Goal: Task Accomplishment & Management: Use online tool/utility

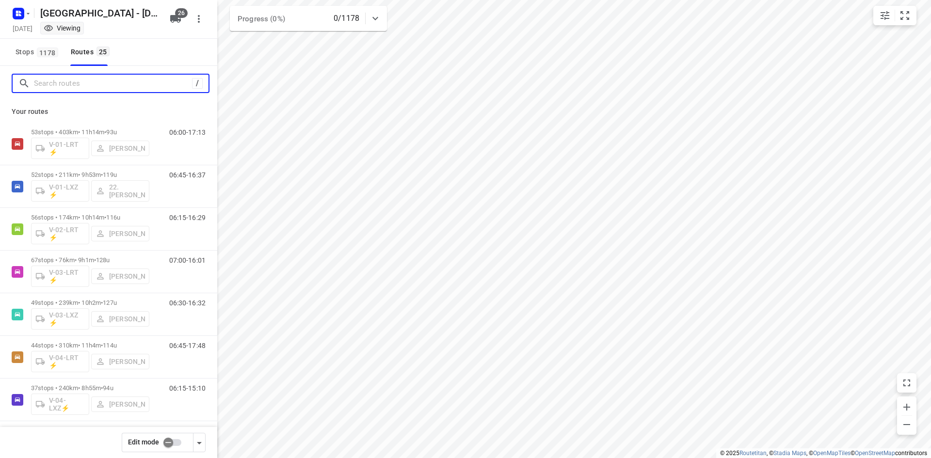
click at [103, 84] on input "Search routes" at bounding box center [113, 83] width 158 height 15
type input "l"
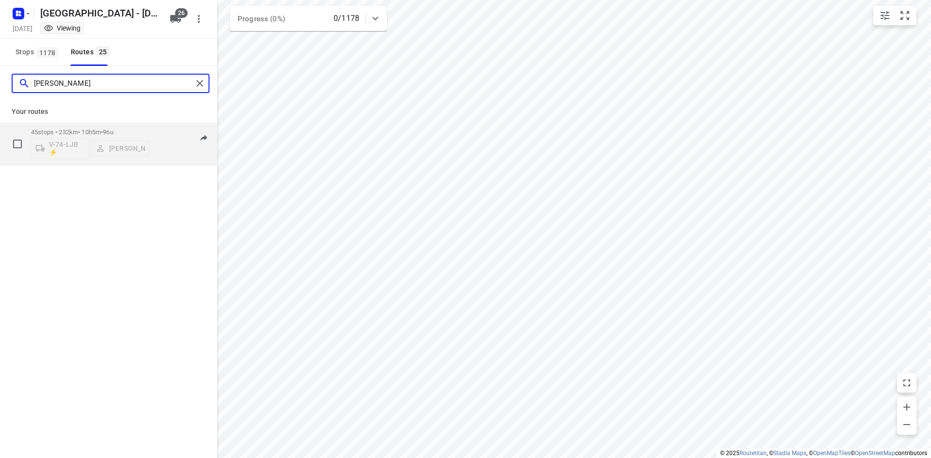
type input "[PERSON_NAME]"
click at [125, 155] on div "V-74-LJB ⚡ [PERSON_NAME]" at bounding box center [90, 147] width 118 height 23
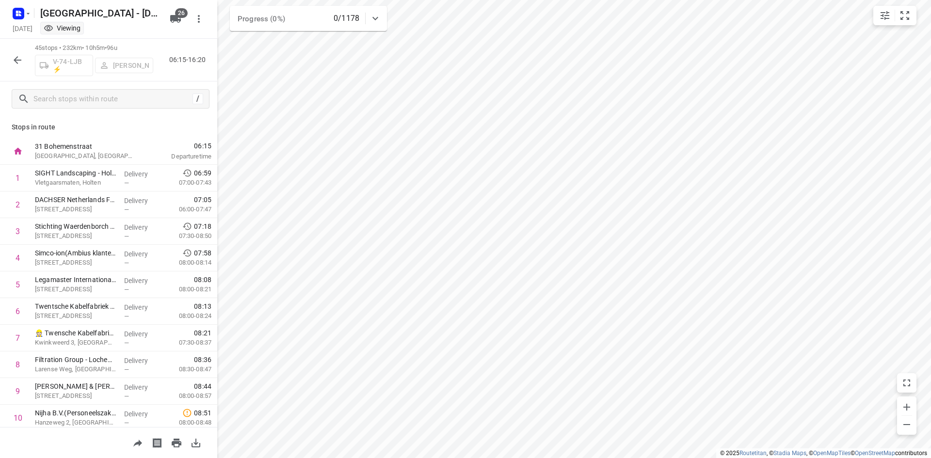
click at [124, 66] on div "V-74-LJB ⚡ [PERSON_NAME]" at bounding box center [94, 64] width 118 height 23
click at [16, 63] on icon "button" at bounding box center [18, 60] width 12 height 12
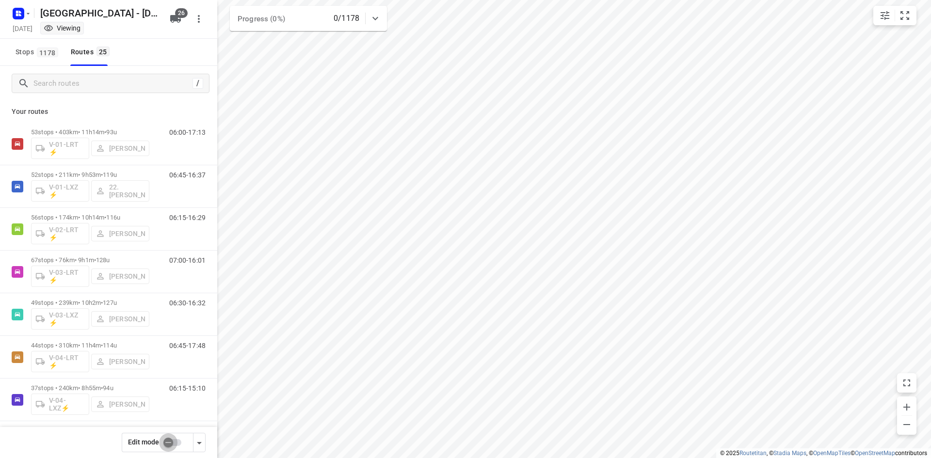
click at [171, 443] on input "checkbox" at bounding box center [168, 443] width 55 height 18
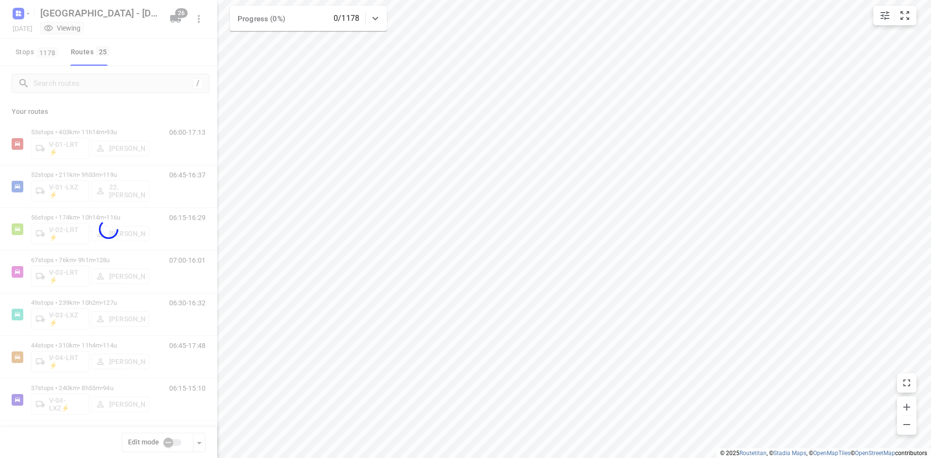
checkbox input "true"
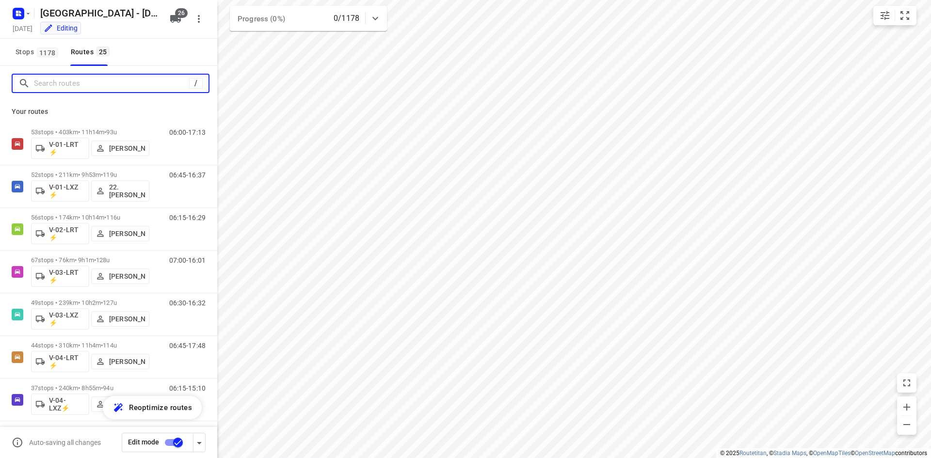
click at [123, 83] on input "Search routes" at bounding box center [111, 83] width 155 height 15
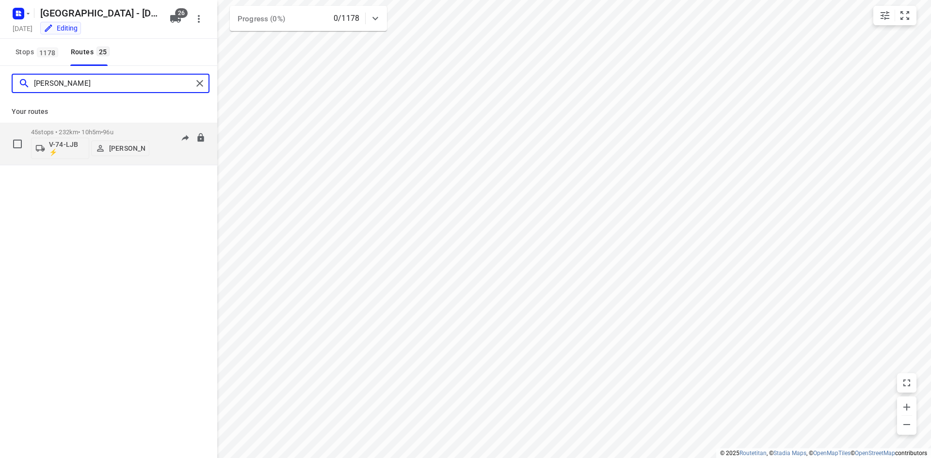
type input "[PERSON_NAME]"
click at [124, 150] on p "[PERSON_NAME]" at bounding box center [127, 149] width 36 height 8
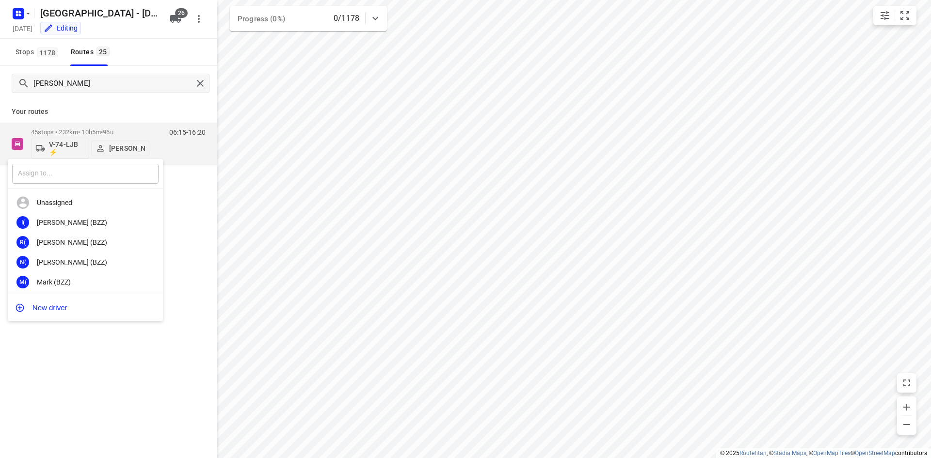
click at [101, 175] on input "text" at bounding box center [85, 174] width 146 height 20
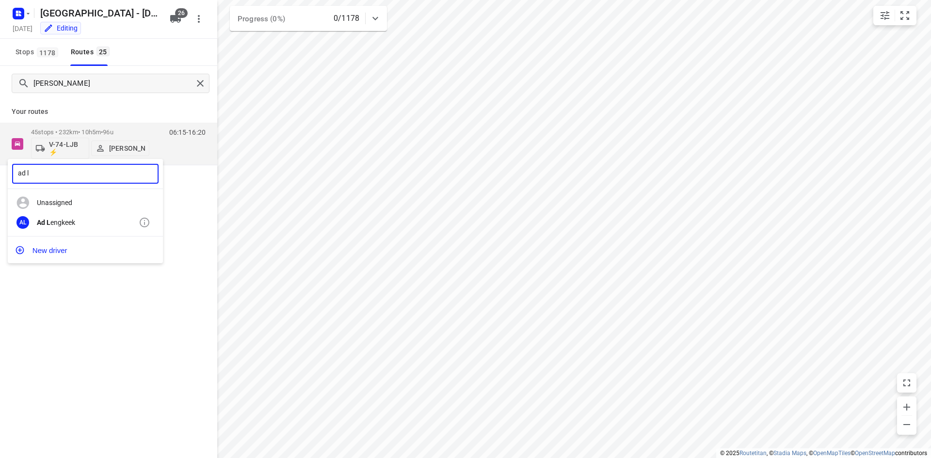
type input "ad l"
click at [60, 221] on div "Ad L engkeek" at bounding box center [88, 223] width 102 height 8
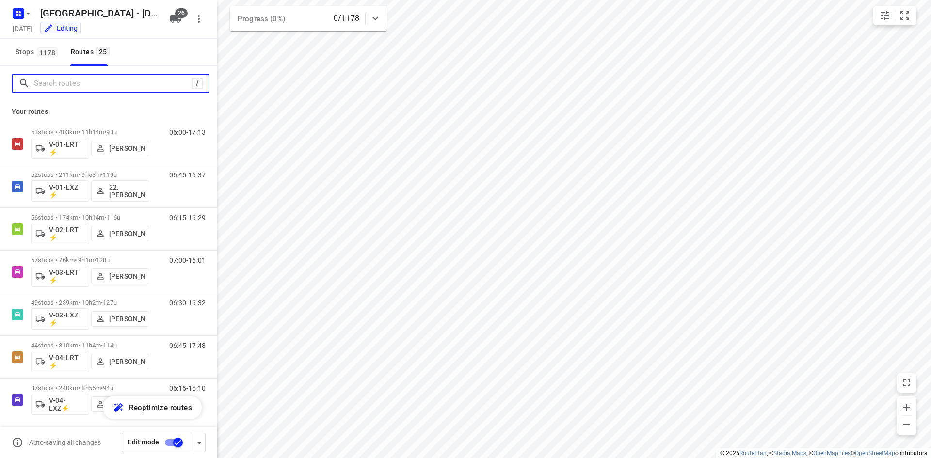
click at [148, 87] on input "Search routes" at bounding box center [113, 83] width 158 height 15
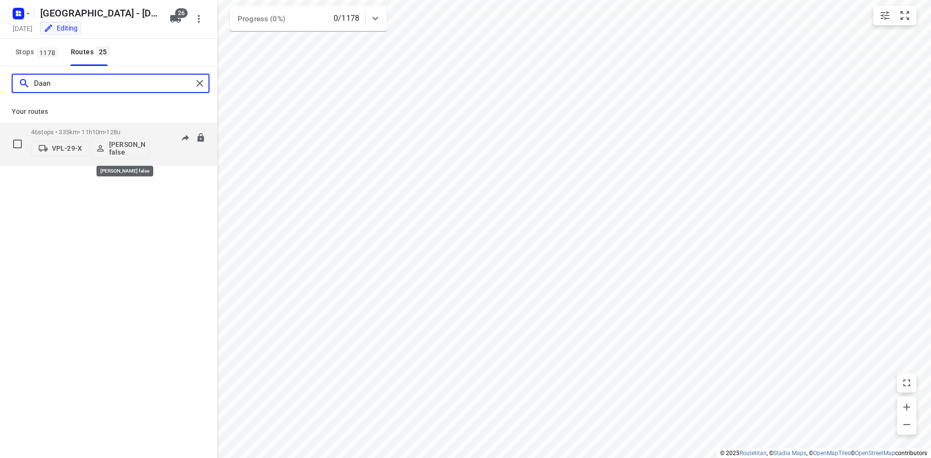
type input "Daan"
click at [117, 151] on p "[PERSON_NAME] false" at bounding box center [127, 149] width 36 height 16
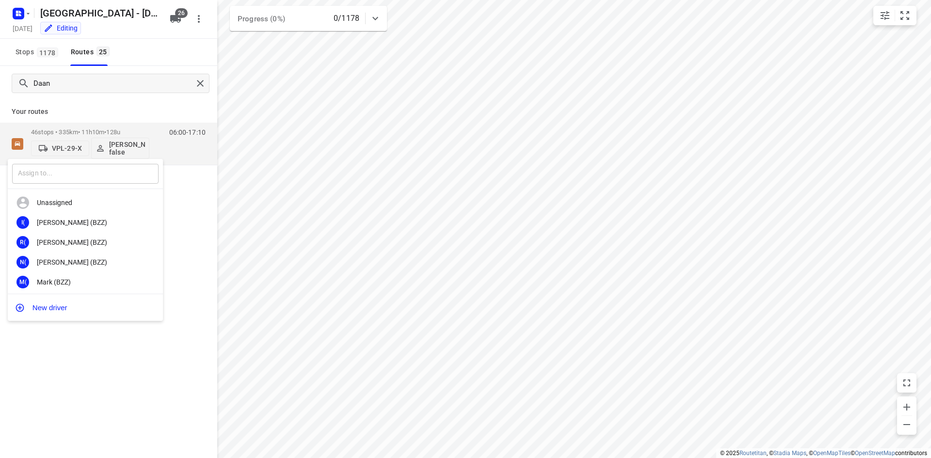
click at [98, 181] on input "text" at bounding box center [85, 174] width 146 height 20
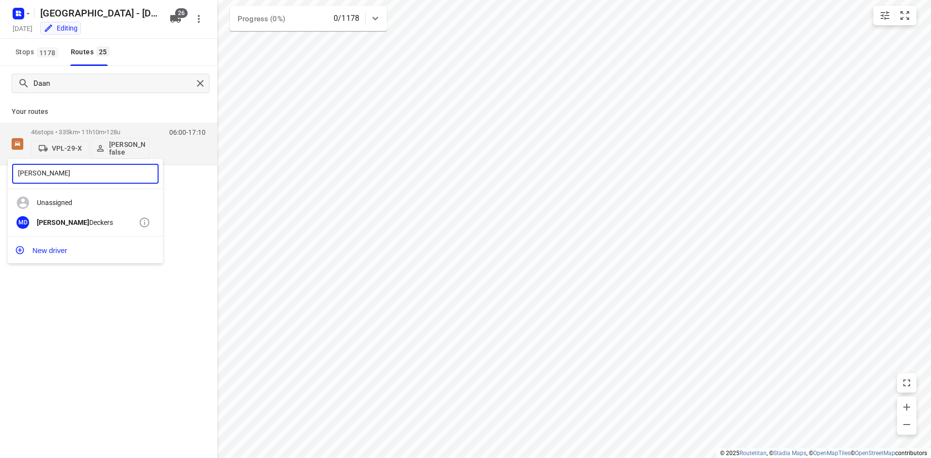
type input "[PERSON_NAME]"
click at [59, 220] on div "[PERSON_NAME]" at bounding box center [88, 223] width 102 height 8
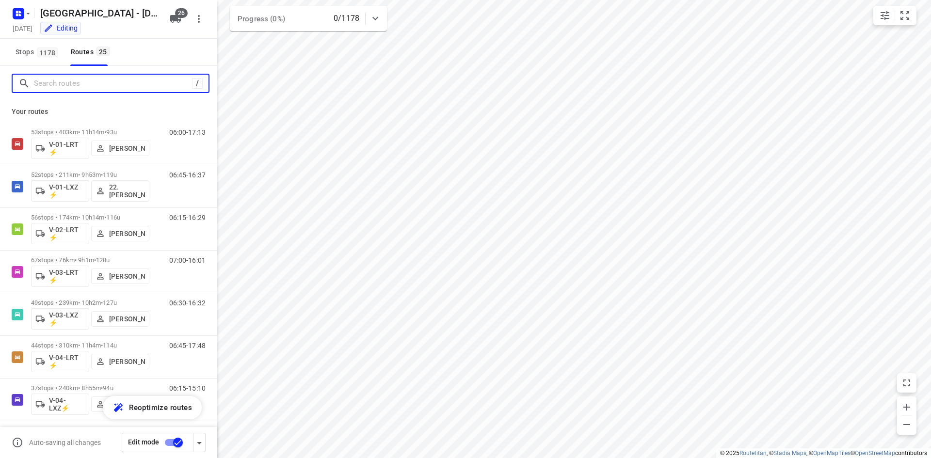
click at [128, 85] on input "Search routes" at bounding box center [113, 83] width 158 height 15
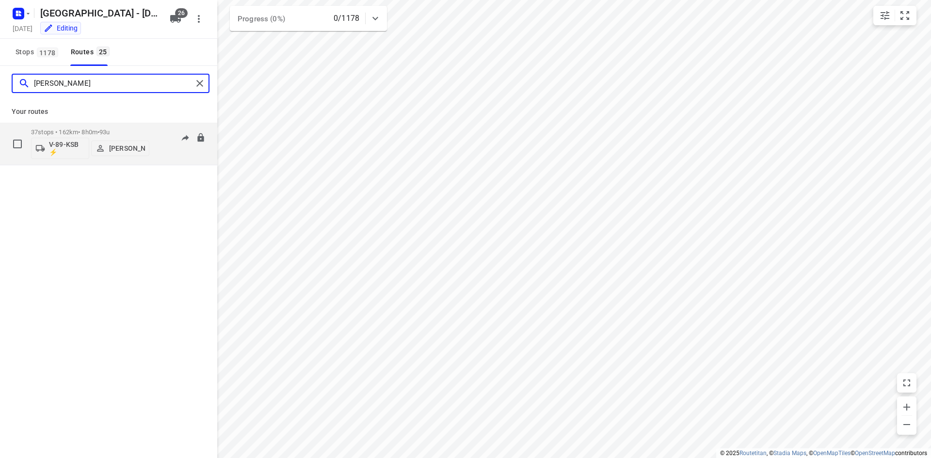
type input "[PERSON_NAME]"
click at [65, 145] on p "V-89-KSB ⚡" at bounding box center [67, 149] width 36 height 16
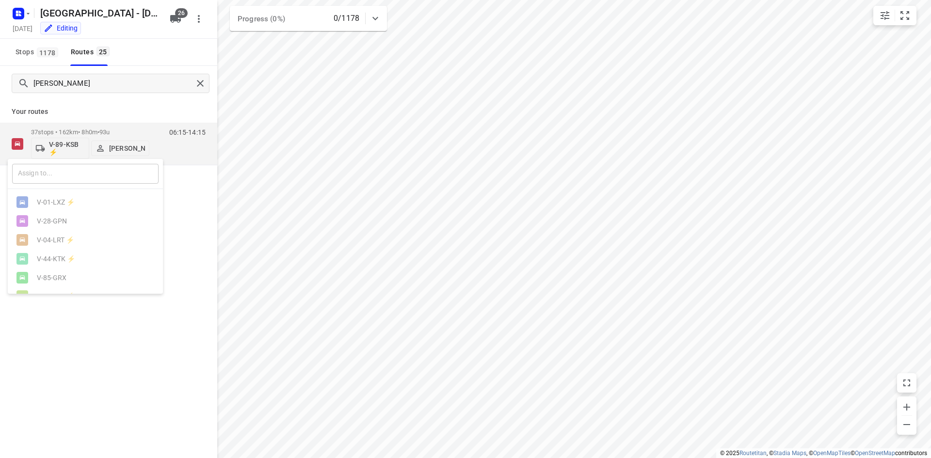
click at [69, 169] on input "text" at bounding box center [85, 174] width 146 height 20
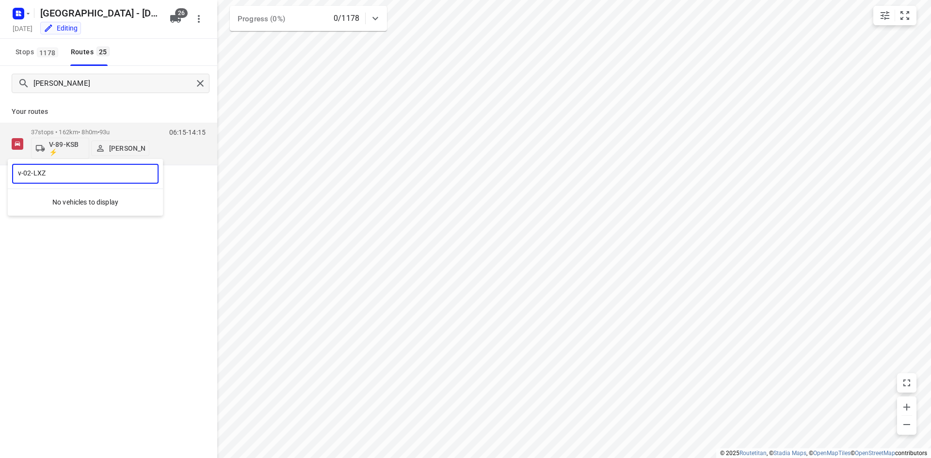
type input "v-02-LXZ"
click at [75, 208] on p "No vehicles to display" at bounding box center [85, 202] width 155 height 19
click at [79, 235] on div at bounding box center [465, 229] width 931 height 458
click at [169, 19] on button "26" at bounding box center [175, 18] width 19 height 19
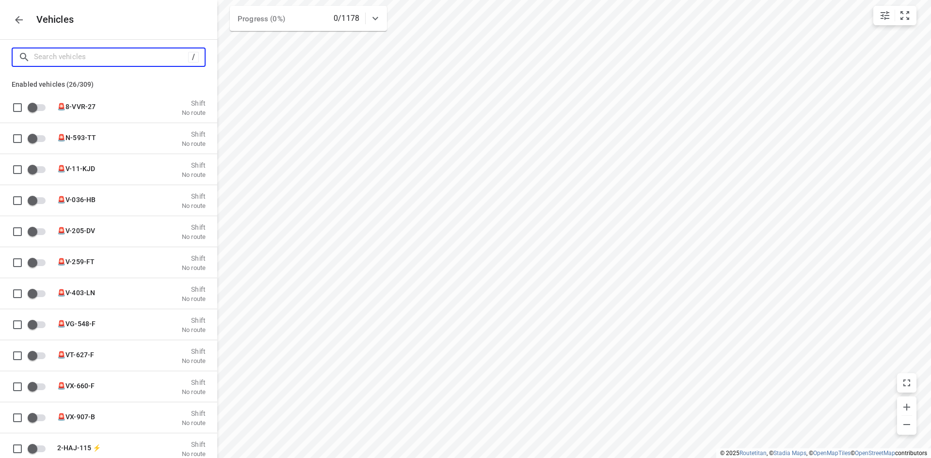
click at [109, 60] on input "Search vehicles" at bounding box center [111, 56] width 154 height 15
type input "V"
checkbox input "true"
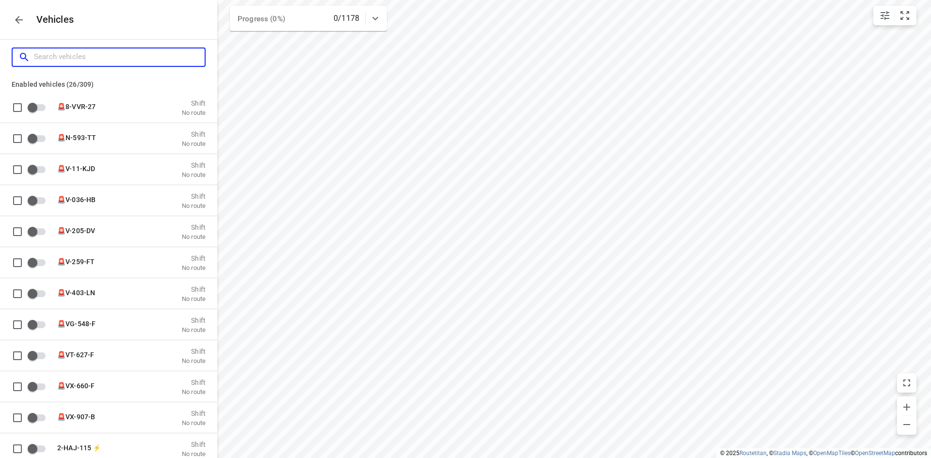
checkbox input "true"
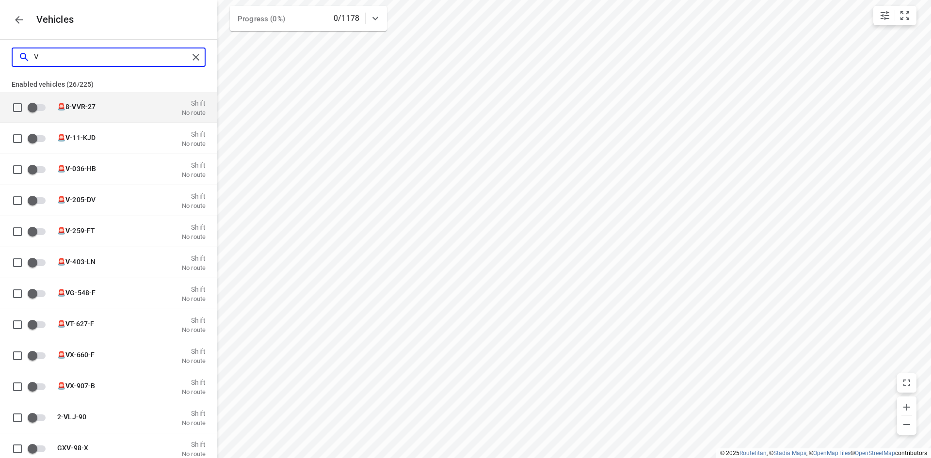
type input "V-"
checkbox input "true"
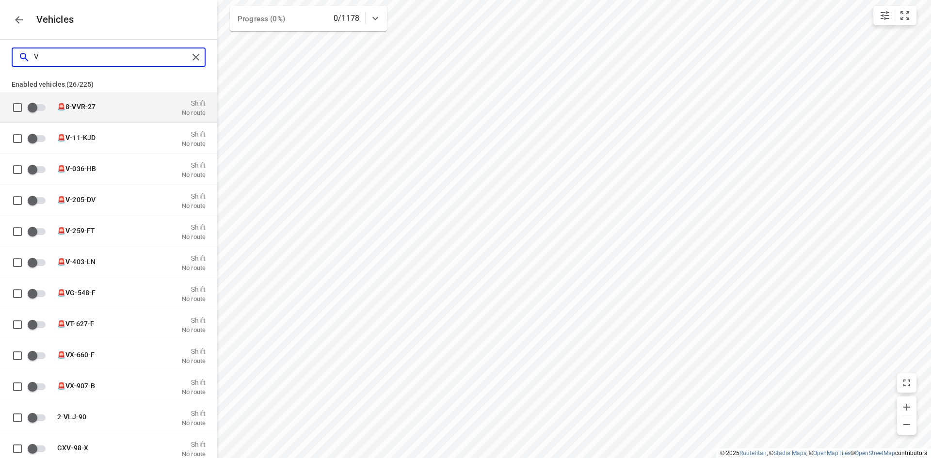
checkbox input "true"
checkbox input "false"
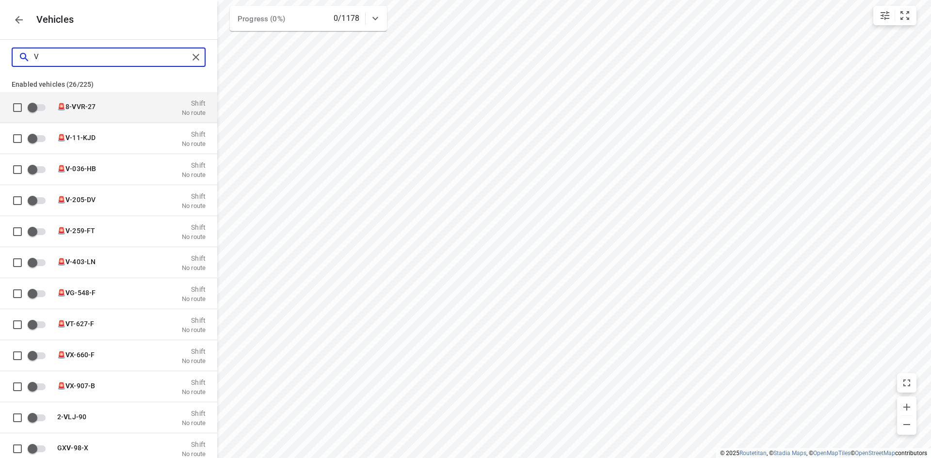
checkbox input "false"
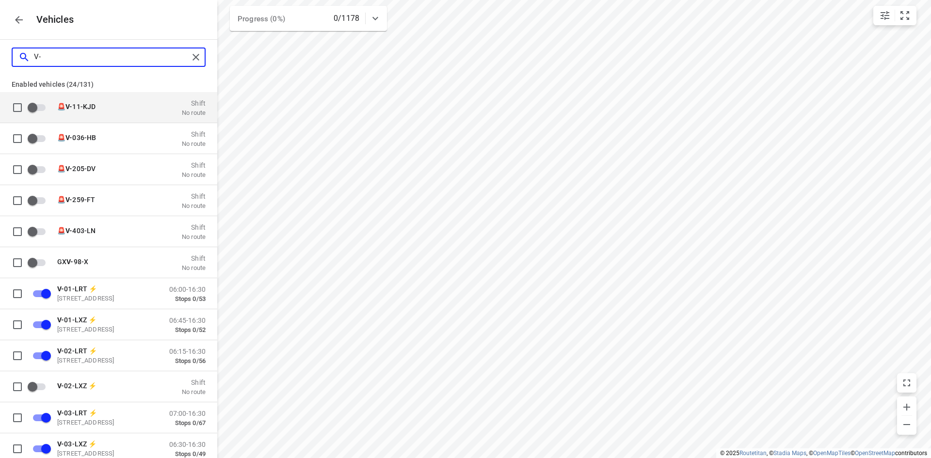
type input "V-2"
checkbox input "false"
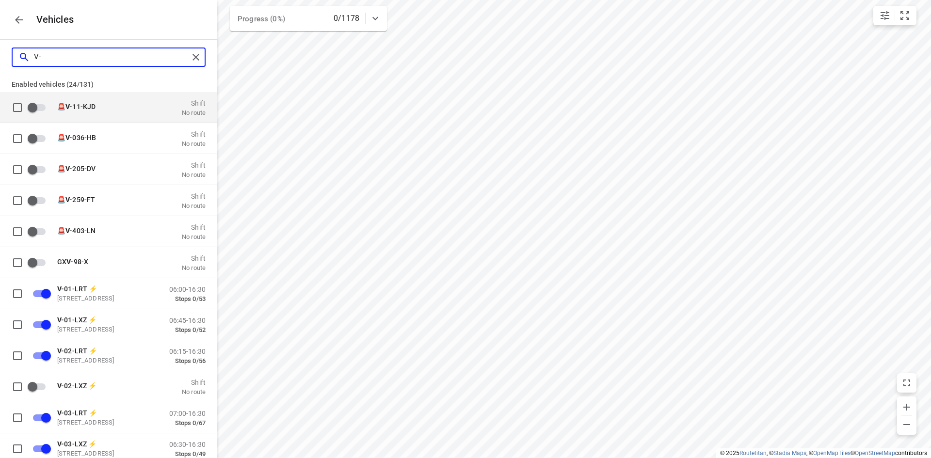
checkbox input "false"
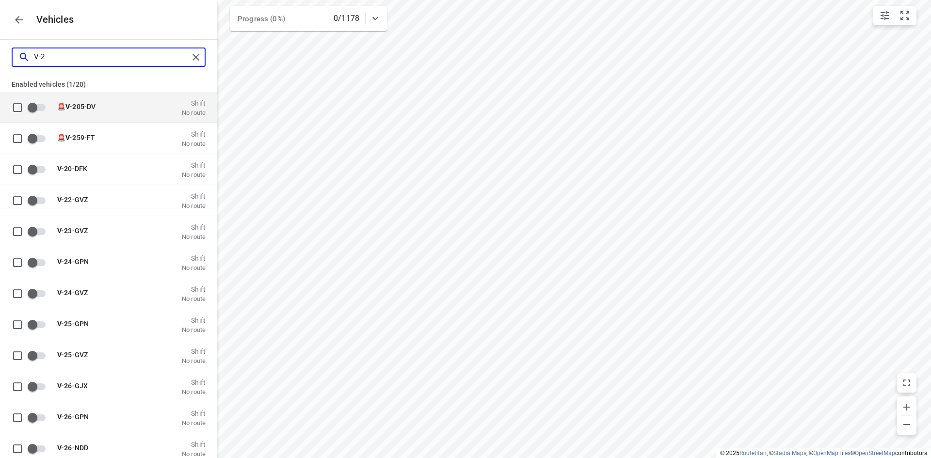
type input "V-"
checkbox input "true"
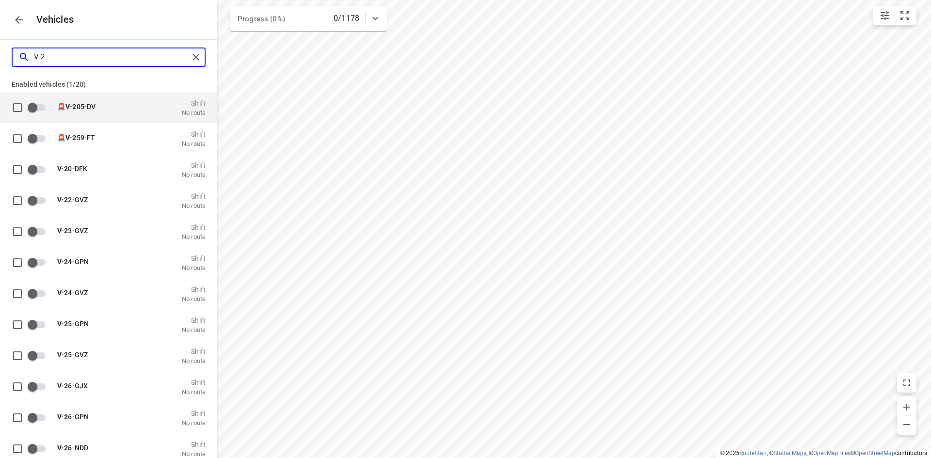
checkbox input "true"
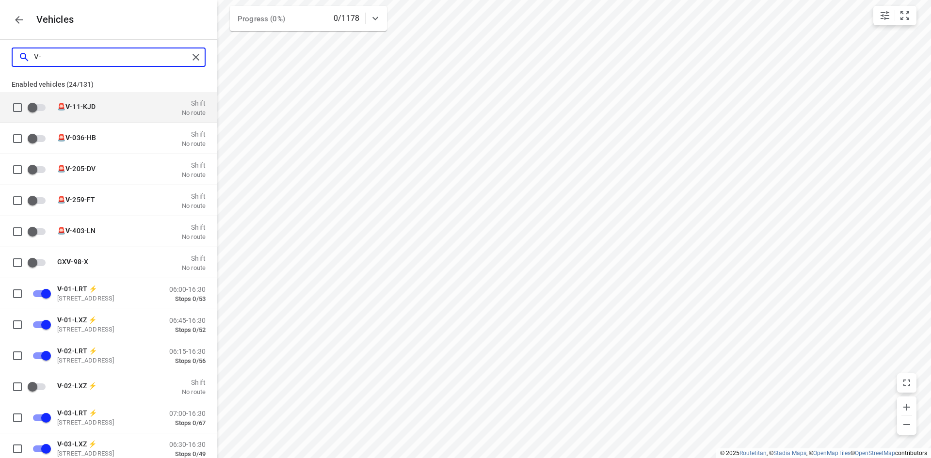
type input "V-0"
checkbox input "true"
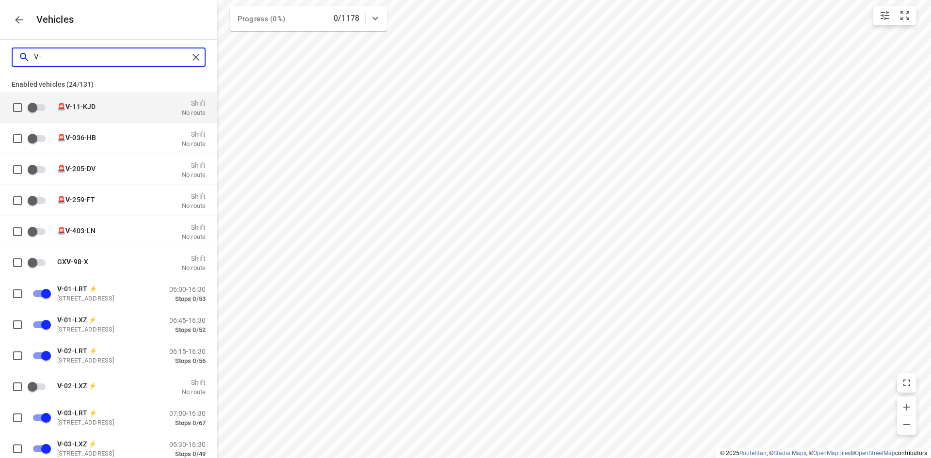
checkbox input "true"
checkbox input "false"
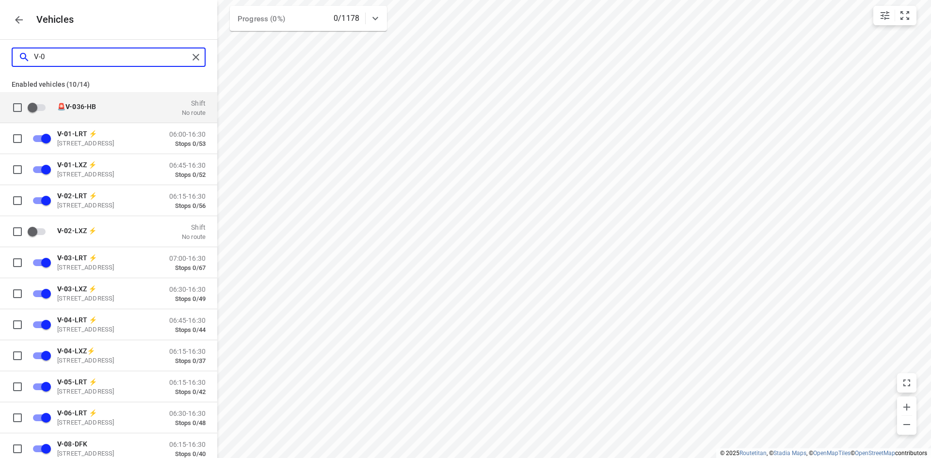
type input "V-02"
checkbox input "true"
checkbox input "false"
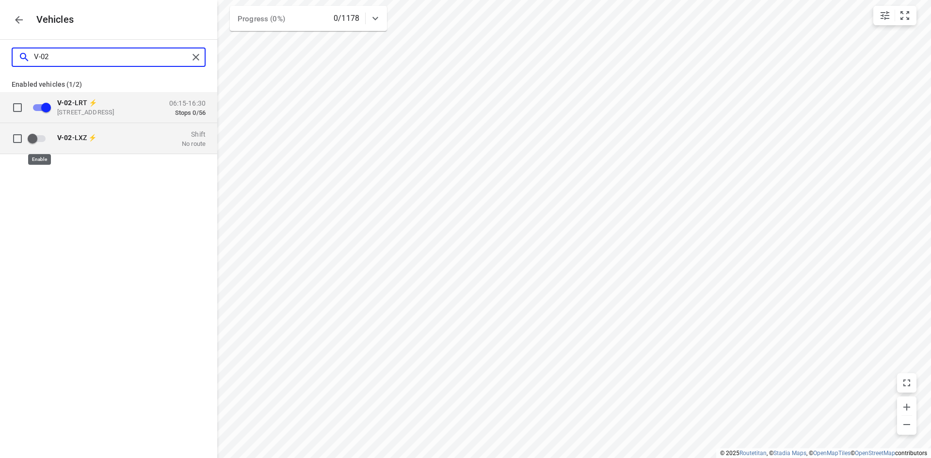
type input "V-02"
click at [37, 140] on input "grid" at bounding box center [32, 138] width 55 height 18
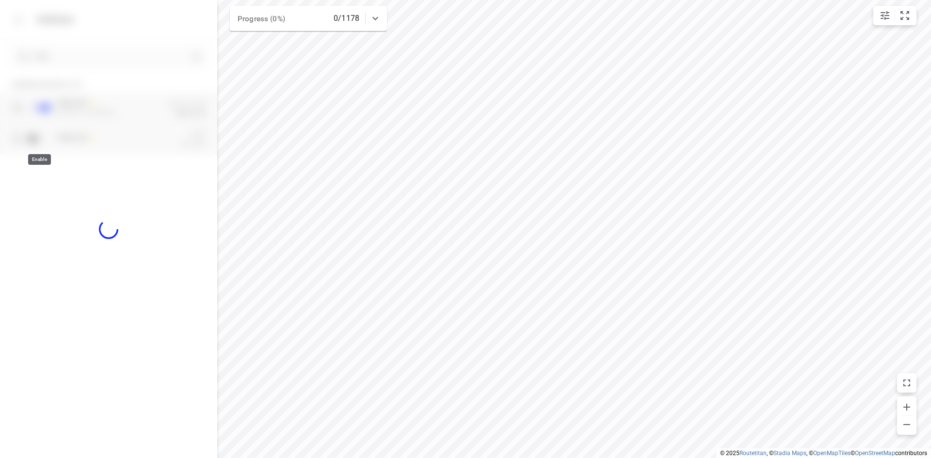
checkbox input "true"
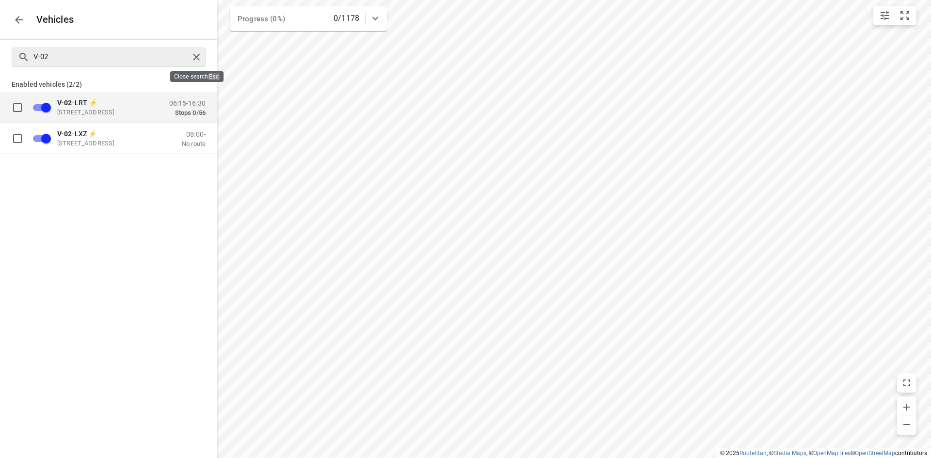
checkbox input "false"
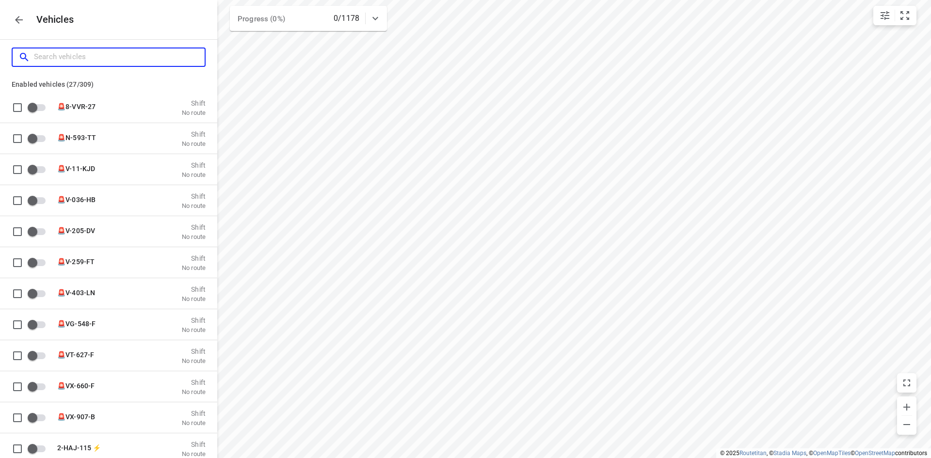
click at [164, 57] on input "Search vehicles" at bounding box center [119, 56] width 171 height 15
type input "v"
checkbox input "true"
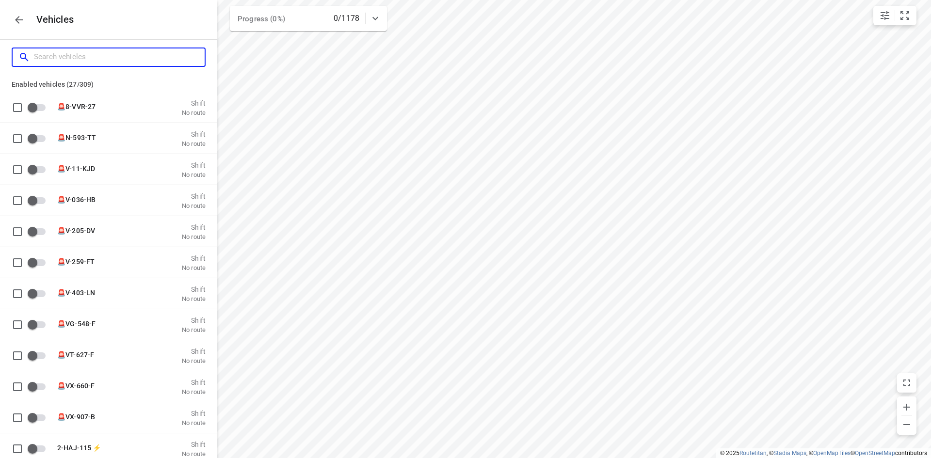
checkbox input "true"
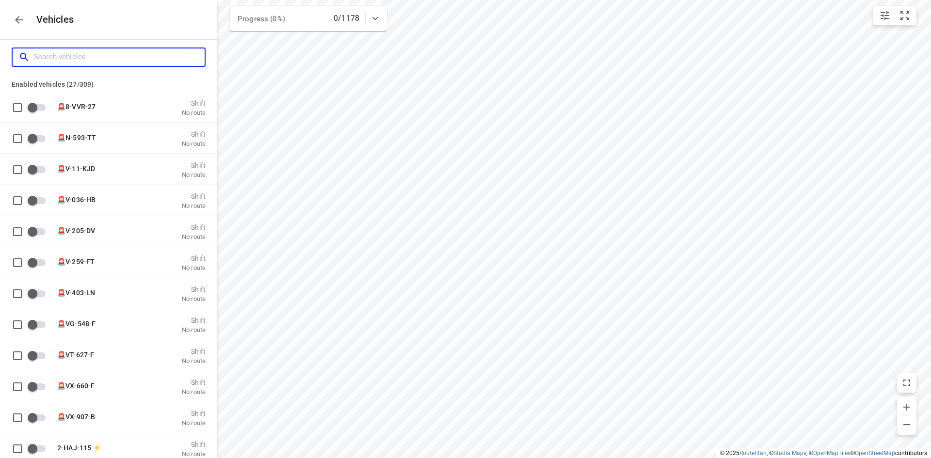
checkbox input "true"
type input "v-"
checkbox input "true"
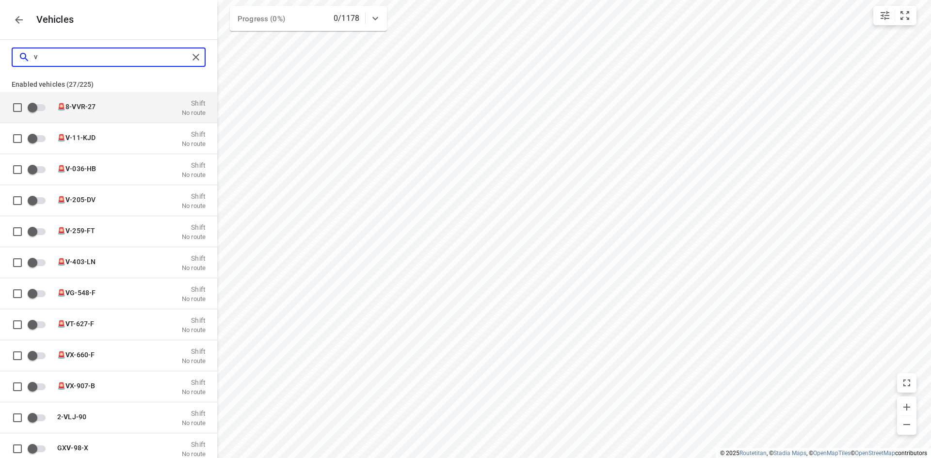
checkbox input "true"
checkbox input "false"
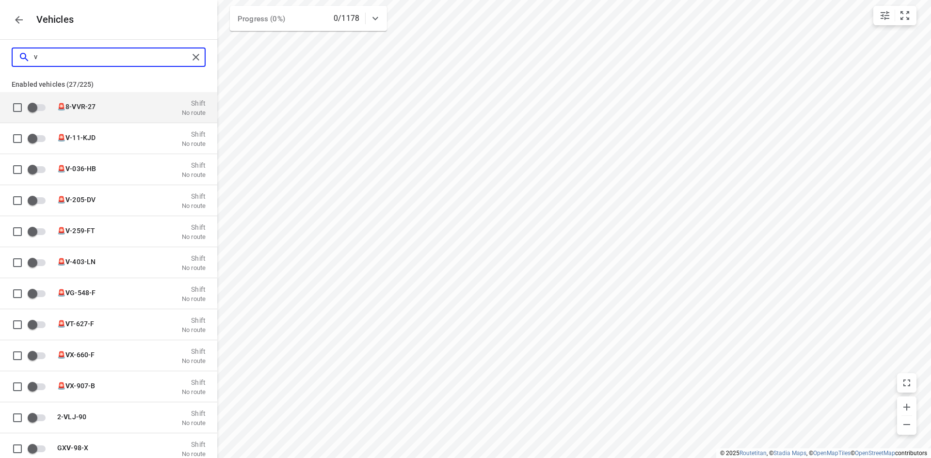
checkbox input "false"
type input "v-8"
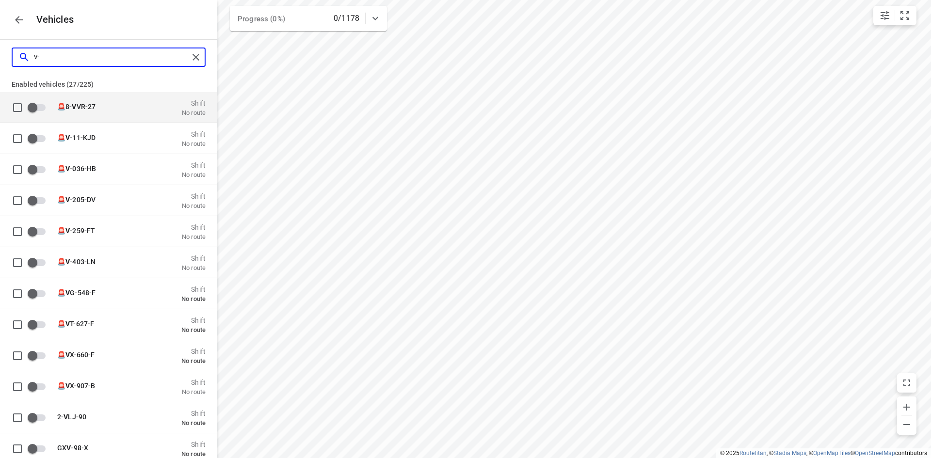
checkbox input "true"
checkbox input "false"
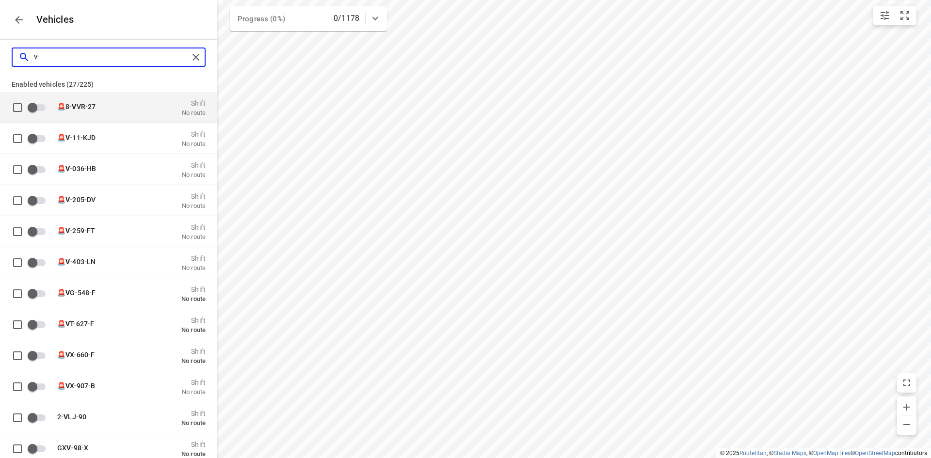
checkbox input "false"
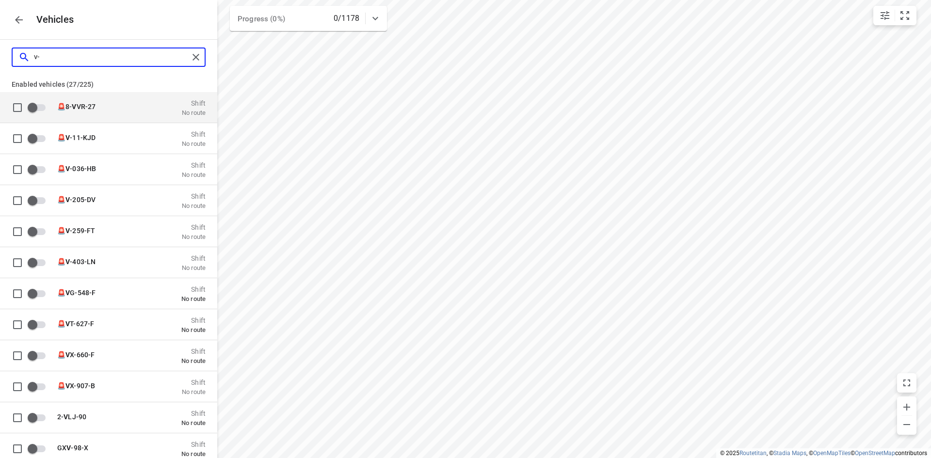
checkbox input "false"
type input "v-89"
checkbox input "true"
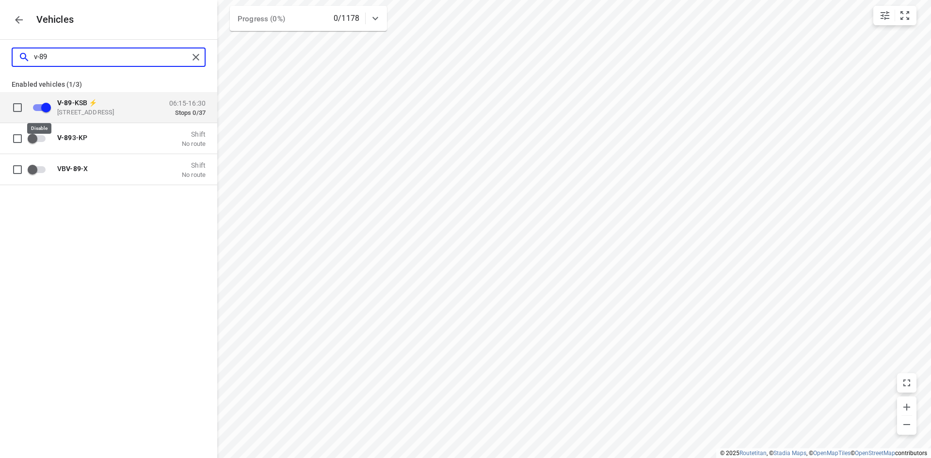
type input "v-89"
click at [44, 107] on input "grid" at bounding box center [45, 107] width 55 height 18
checkbox input "true"
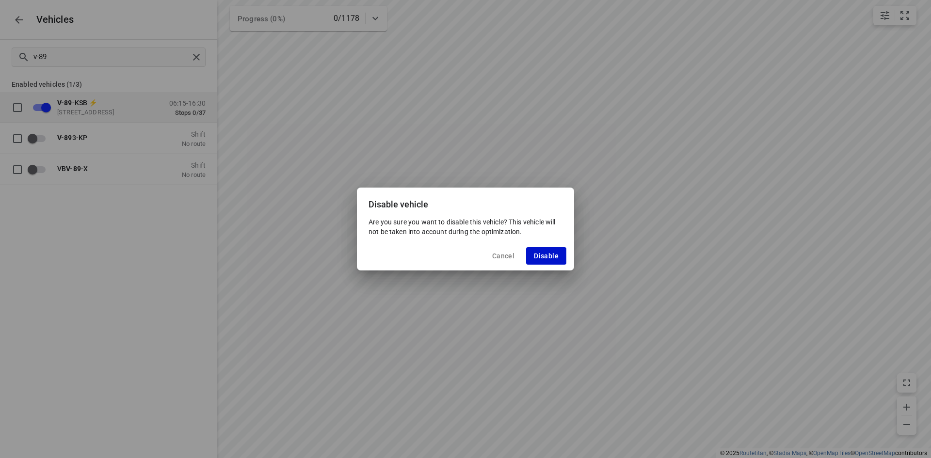
click at [545, 256] on span "Disable" at bounding box center [546, 256] width 25 height 8
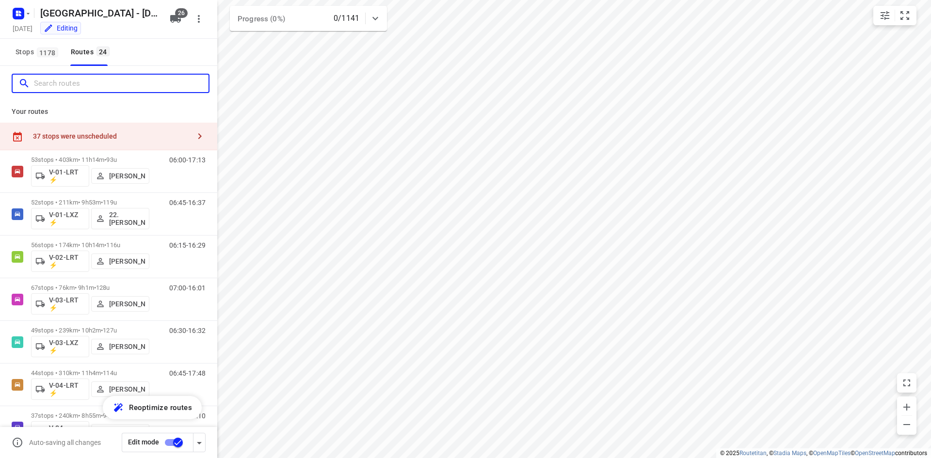
click at [142, 87] on input "Search routes" at bounding box center [121, 83] width 175 height 15
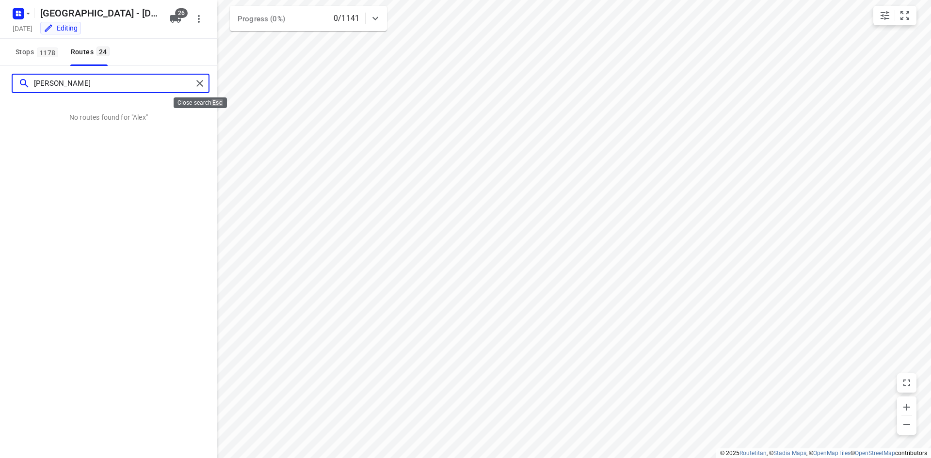
type input "[PERSON_NAME]"
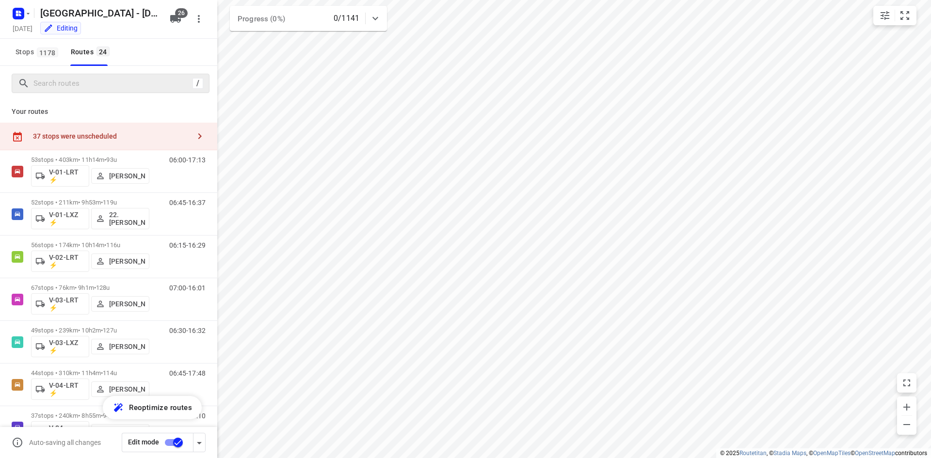
click at [90, 135] on div "37 stops were unscheduled" at bounding box center [111, 136] width 157 height 8
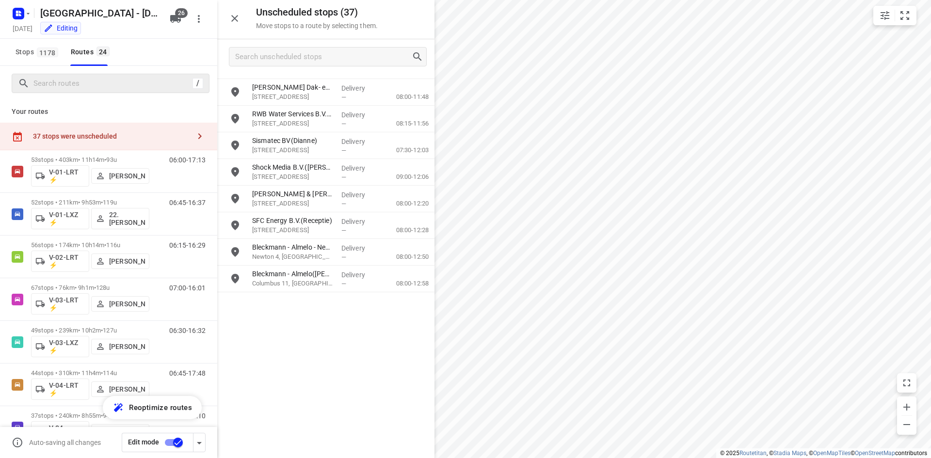
scroll to position [169, 0]
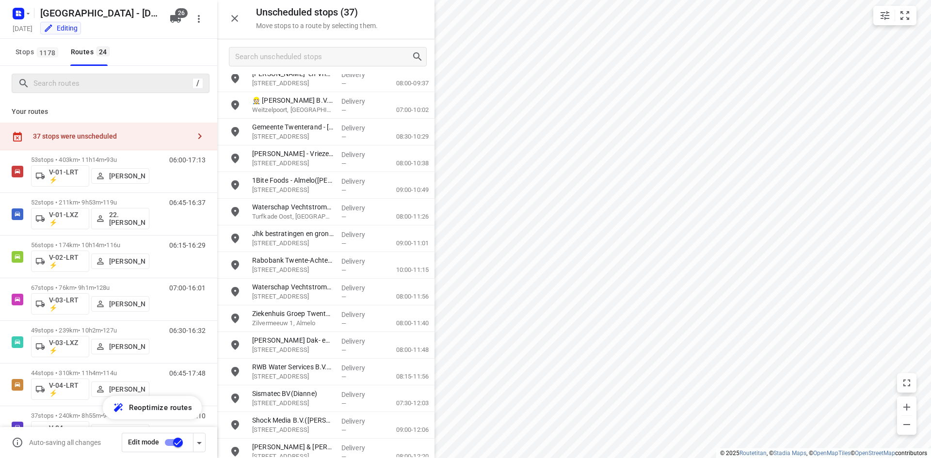
click at [145, 104] on div "Your routes 37 stops were unscheduled 53 stops • 403km • 11h14m • 93u V-01-LRT …" at bounding box center [108, 293] width 217 height 385
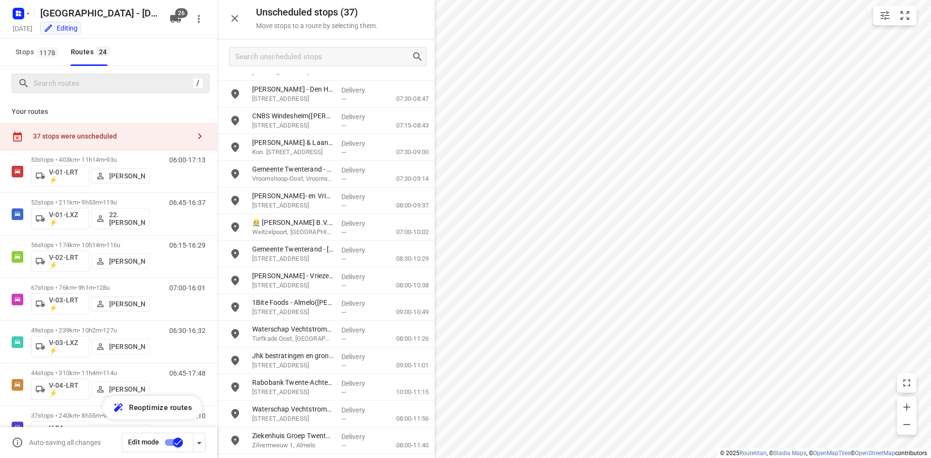
scroll to position [0, 0]
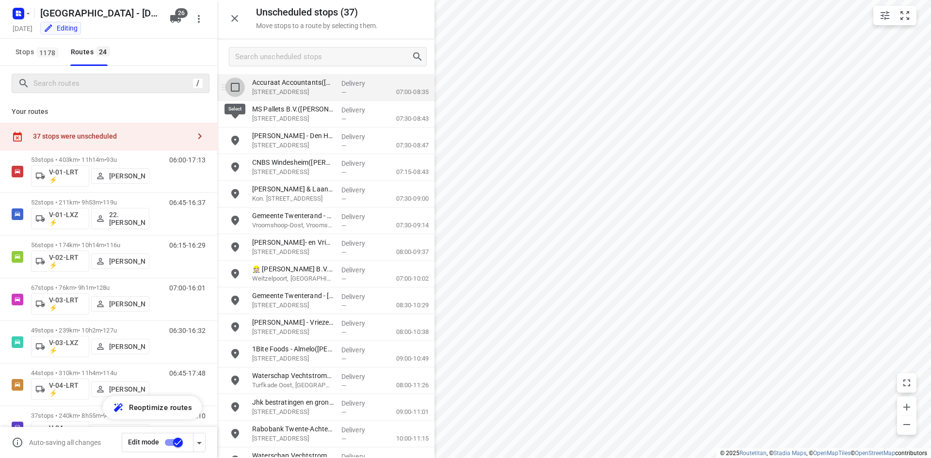
click at [235, 86] on input "grid" at bounding box center [235, 87] width 19 height 19
checkbox input "true"
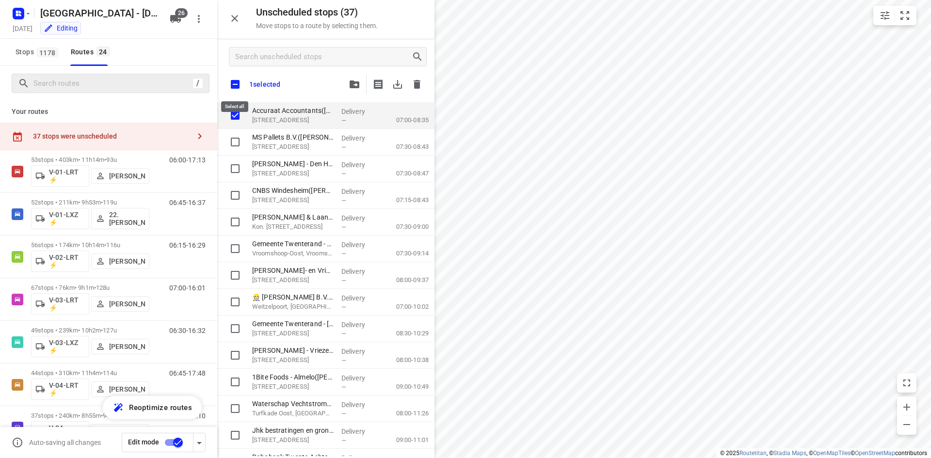
click at [236, 86] on input "checkbox" at bounding box center [235, 84] width 20 height 20
checkbox input "true"
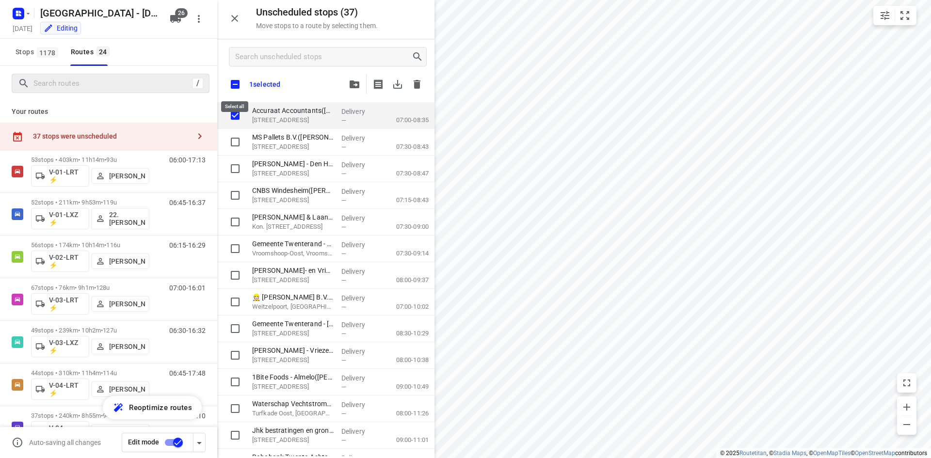
checkbox input "true"
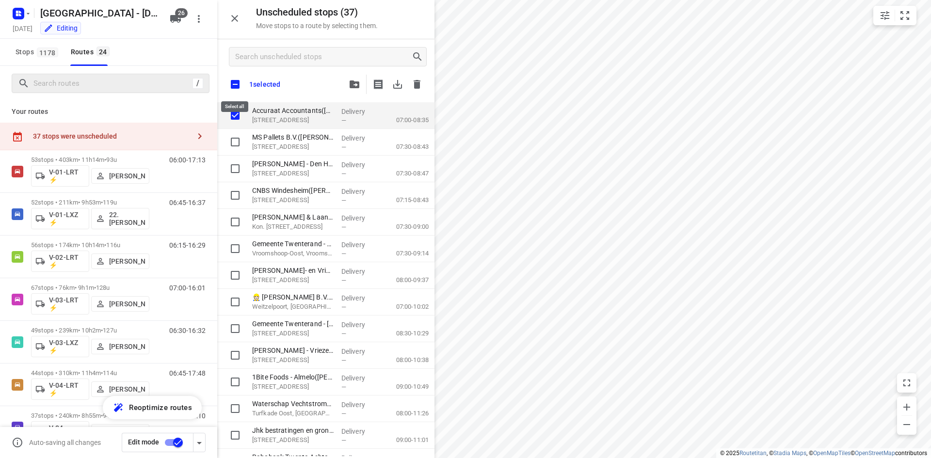
checkbox input "true"
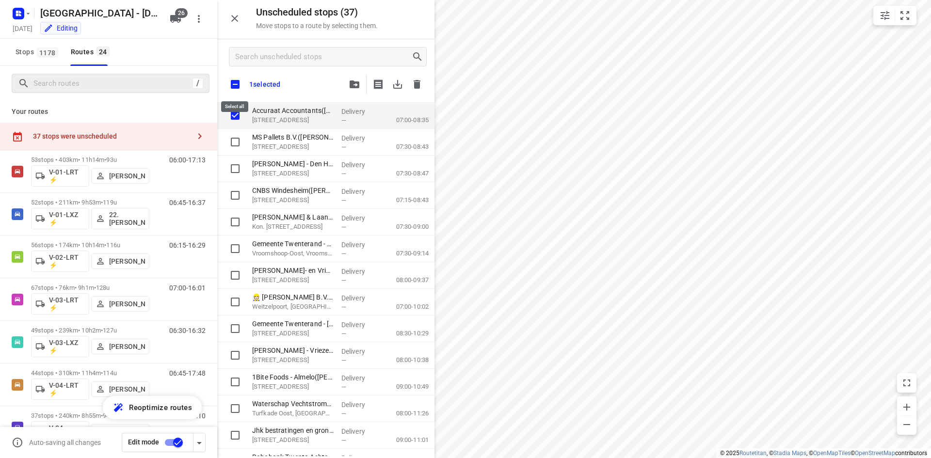
checkbox input "true"
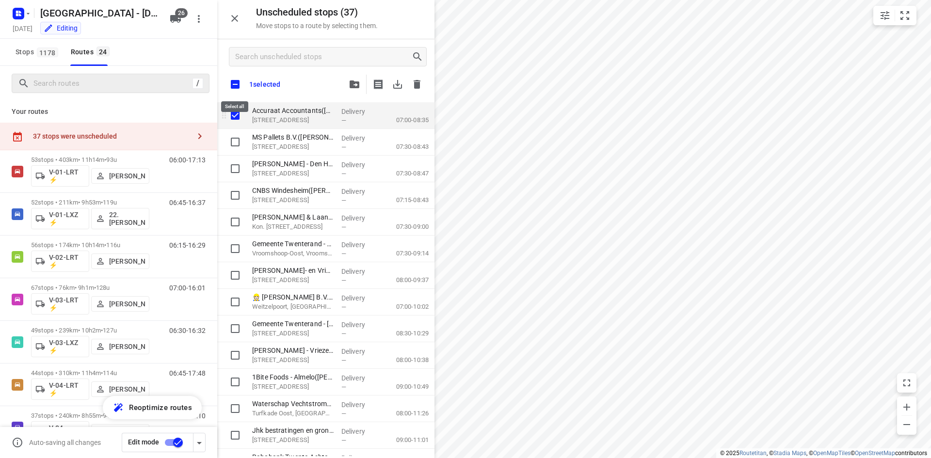
checkbox input "true"
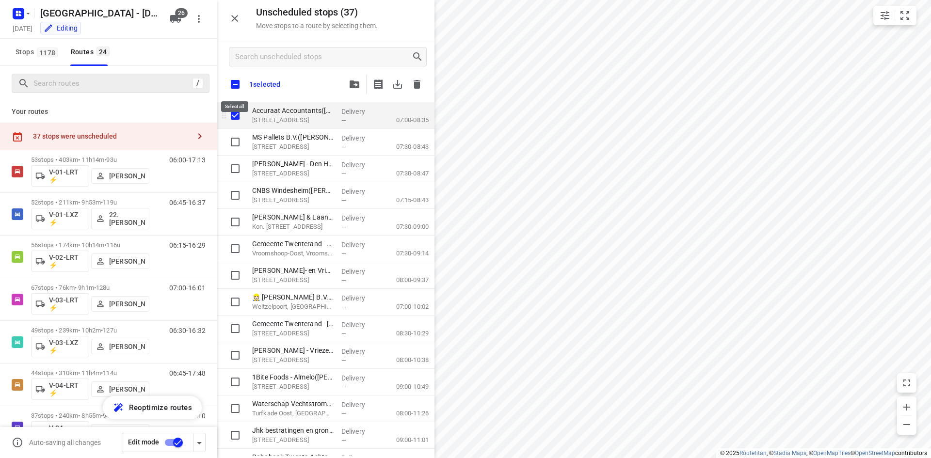
checkbox input "true"
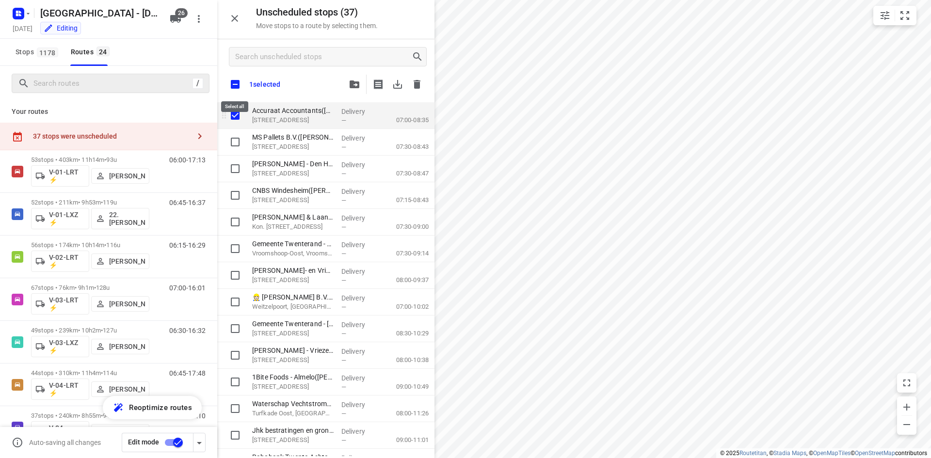
checkbox input "true"
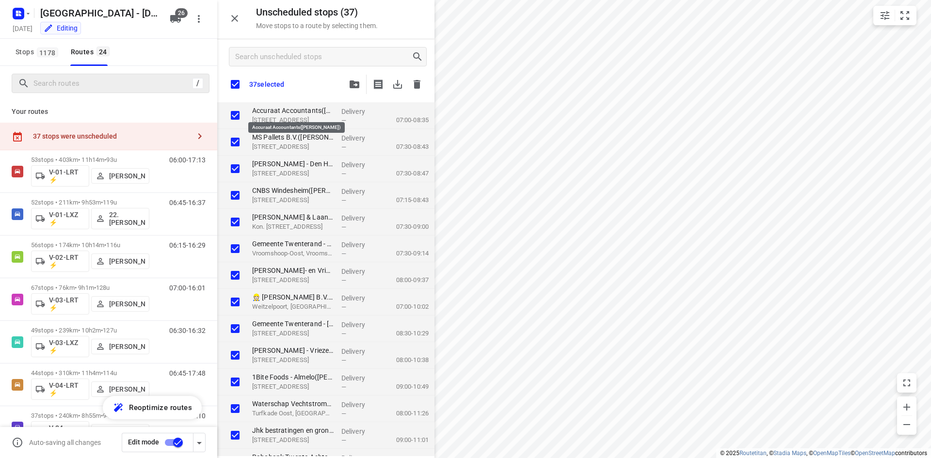
checkbox input "true"
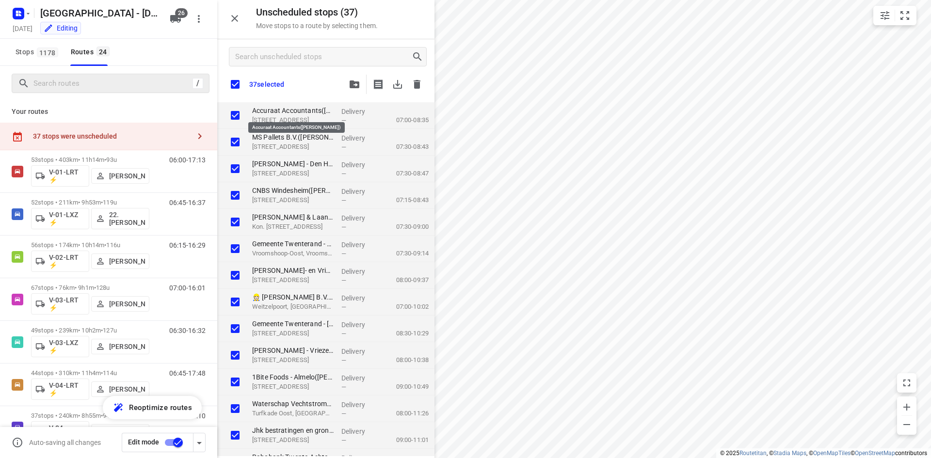
checkbox input "true"
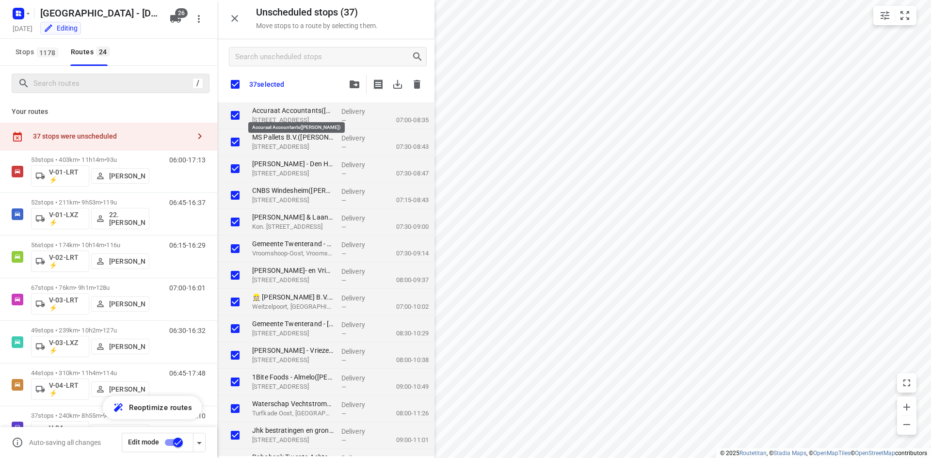
checkbox input "true"
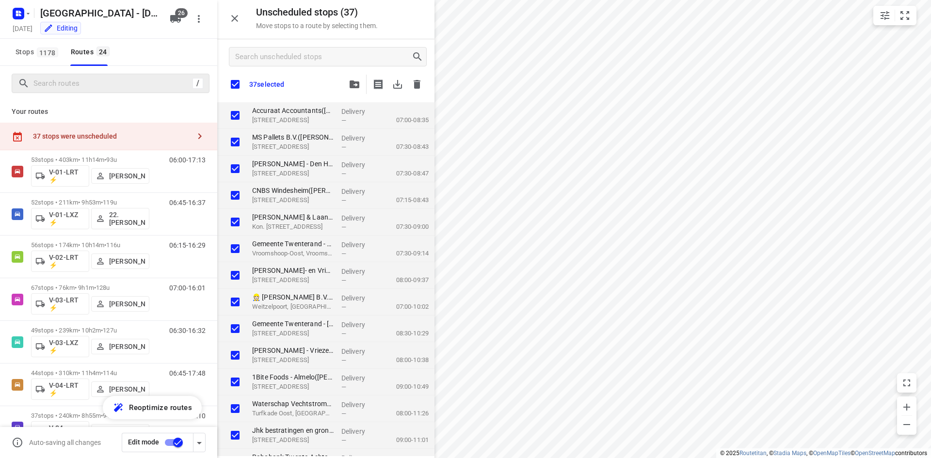
click at [356, 86] on icon "button" at bounding box center [355, 85] width 10 height 8
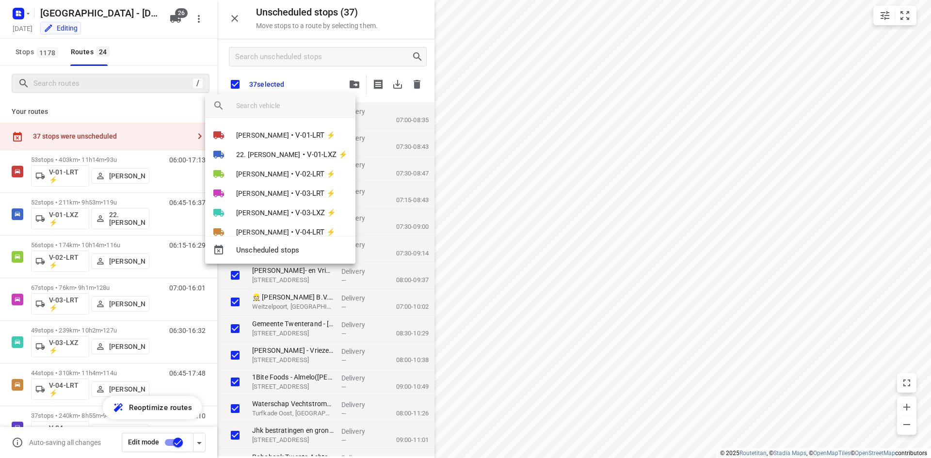
click at [312, 108] on input "search vehicle" at bounding box center [292, 105] width 112 height 15
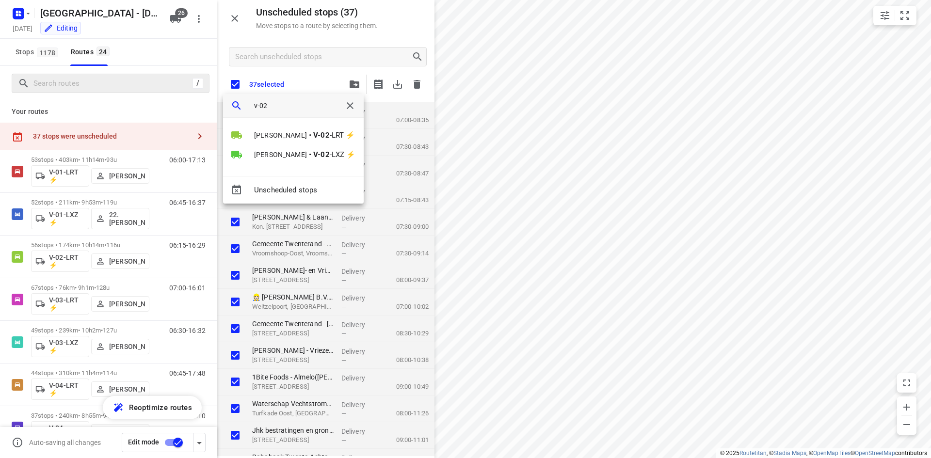
type input "v-02"
drag, startPoint x: 212, startPoint y: 171, endPoint x: 211, endPoint y: 192, distance: 21.4
click at [211, 192] on div at bounding box center [465, 229] width 931 height 458
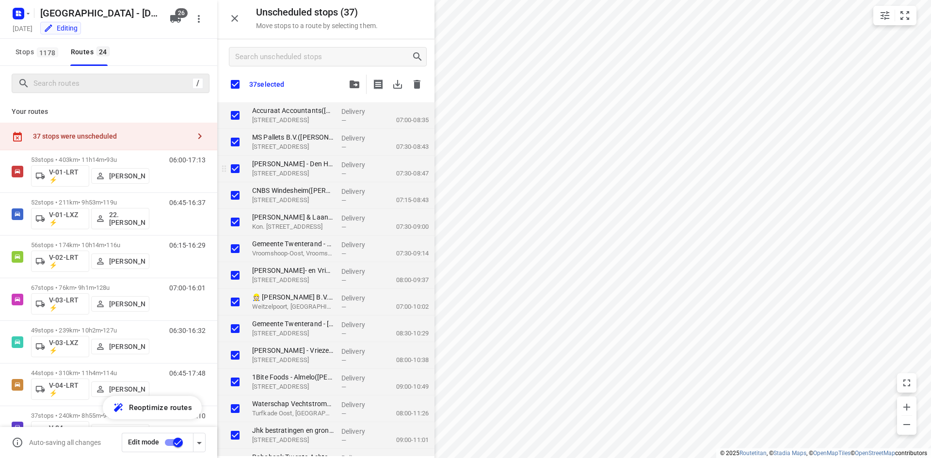
checkbox input "true"
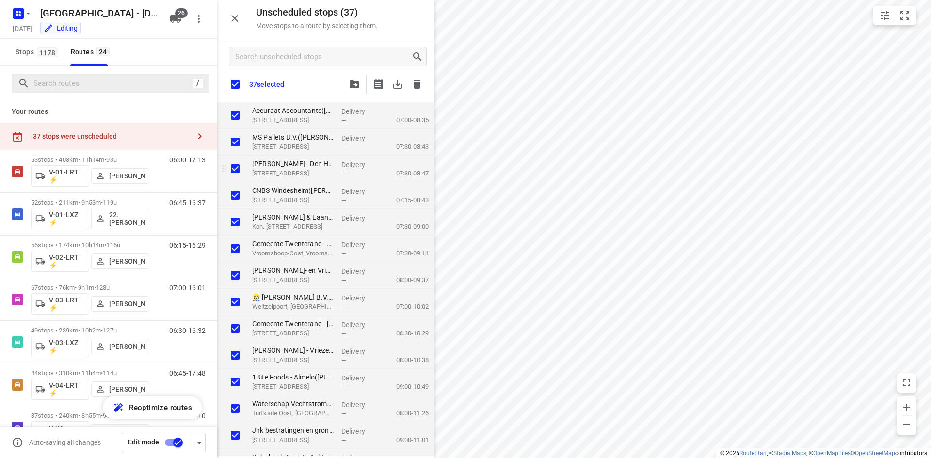
checkbox input "true"
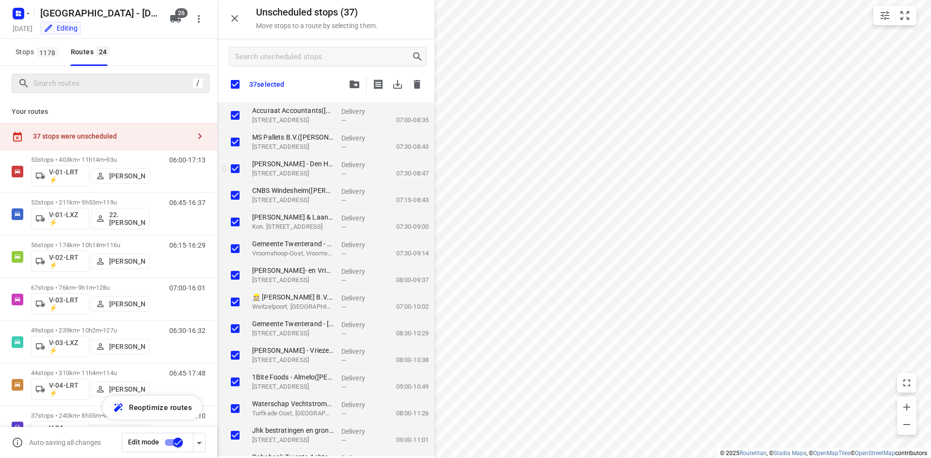
checkbox input "true"
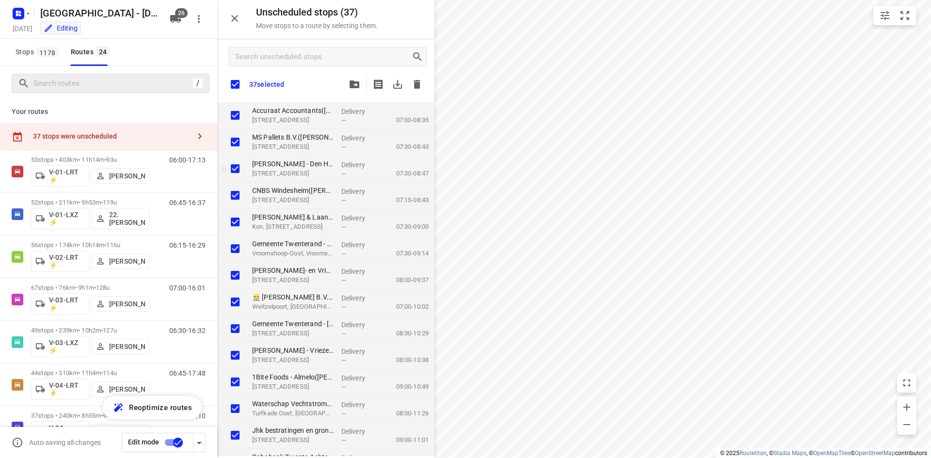
checkbox input "true"
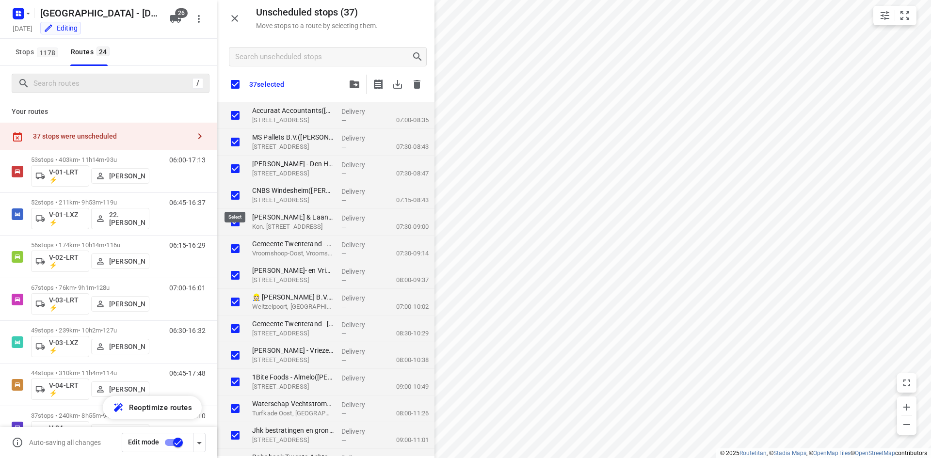
checkbox input "true"
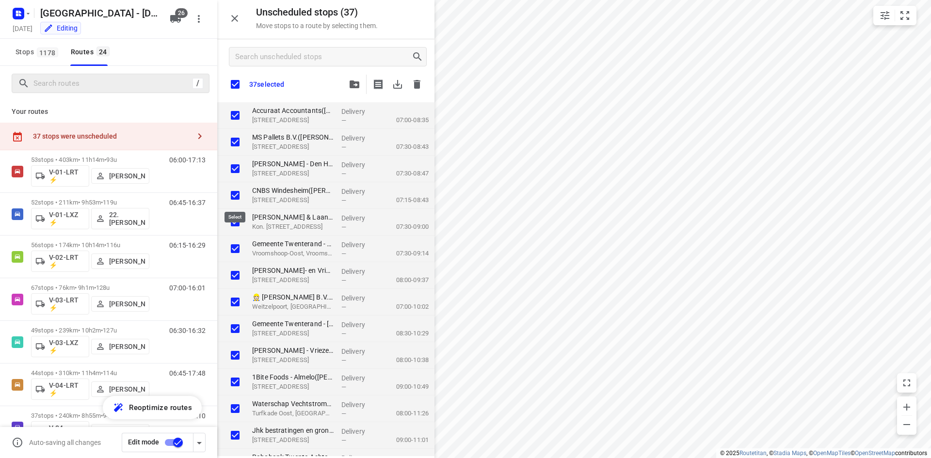
checkbox input "true"
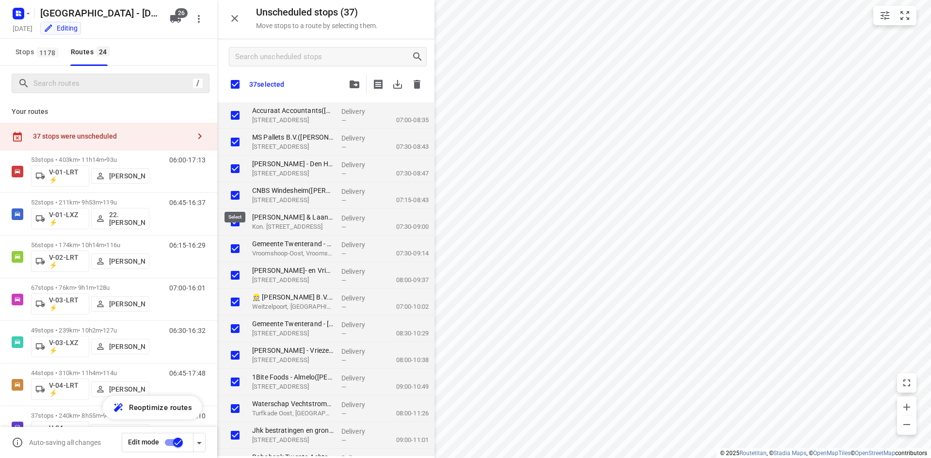
checkbox input "true"
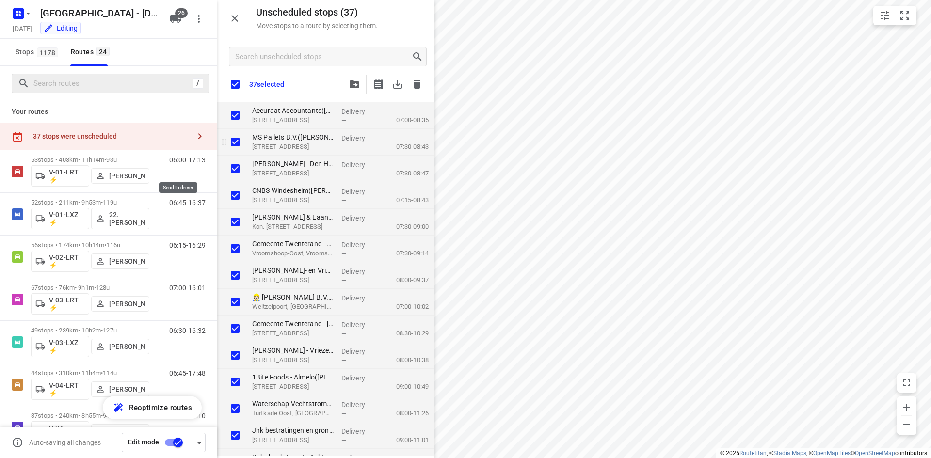
checkbox input "true"
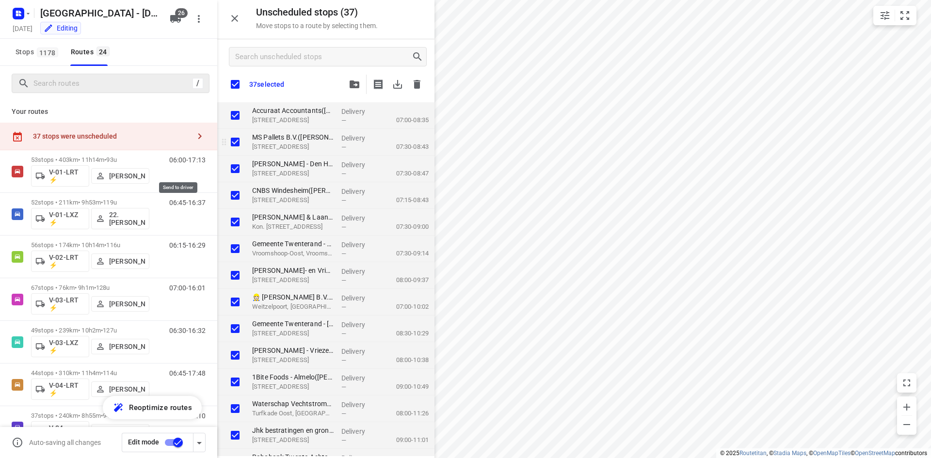
checkbox input "true"
click at [352, 86] on icon "button" at bounding box center [355, 85] width 10 height 8
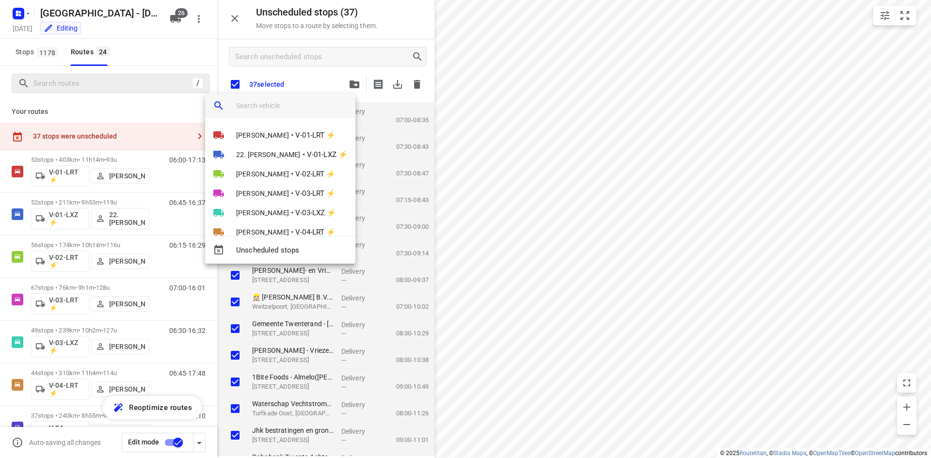
click at [287, 112] on input "search vehicle" at bounding box center [292, 105] width 112 height 15
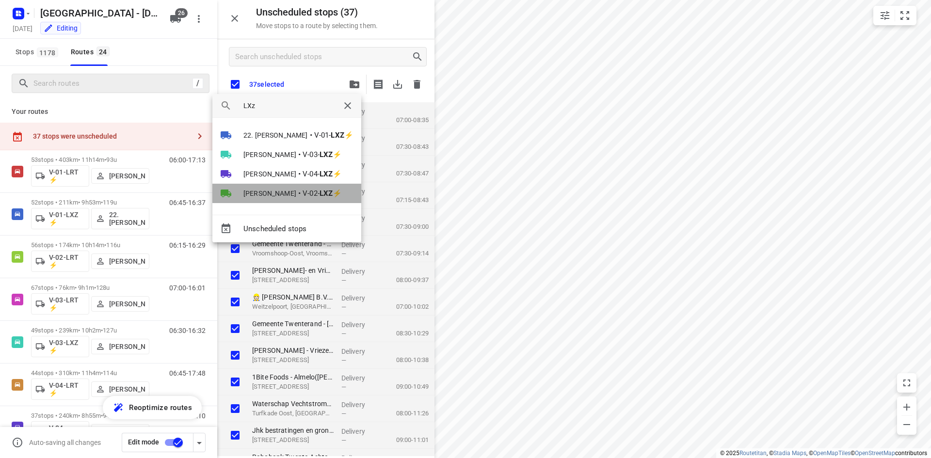
click at [307, 194] on span "V-02- LXZ ⚡" at bounding box center [322, 193] width 39 height 11
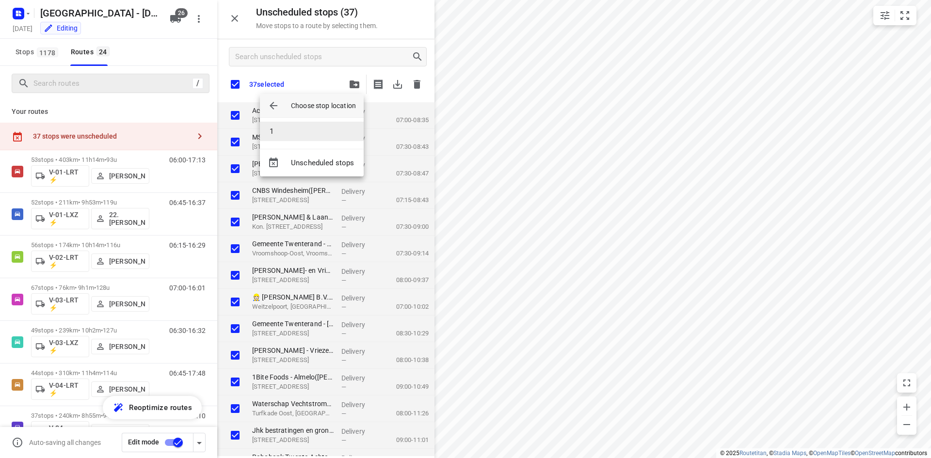
click at [289, 129] on li "1" at bounding box center [312, 131] width 104 height 19
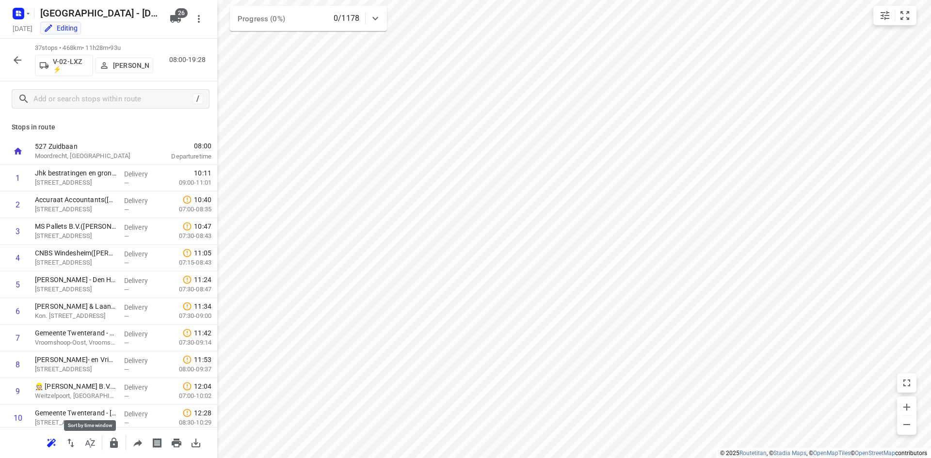
click at [88, 443] on icon "button" at bounding box center [90, 443] width 12 height 12
click at [66, 146] on p "527 Zuidbaan" at bounding box center [85, 147] width 101 height 10
click at [18, 60] on icon "button" at bounding box center [18, 60] width 8 height 8
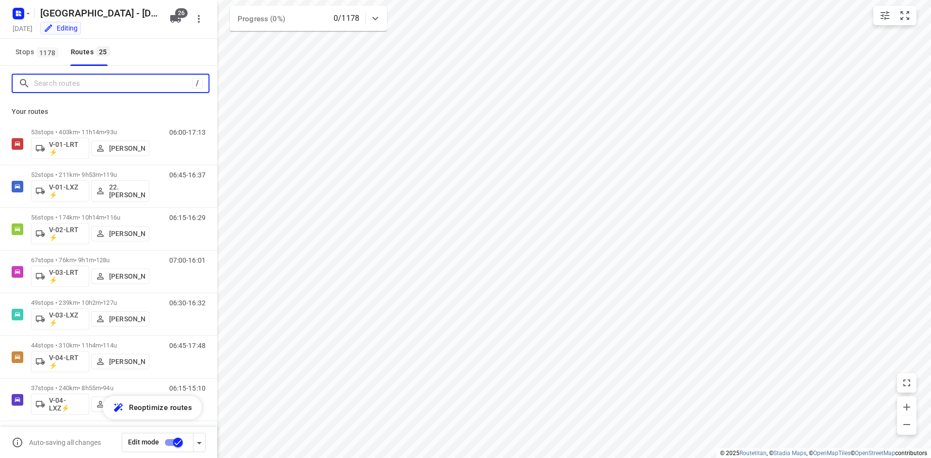
click at [130, 81] on input "Search routes" at bounding box center [113, 83] width 158 height 15
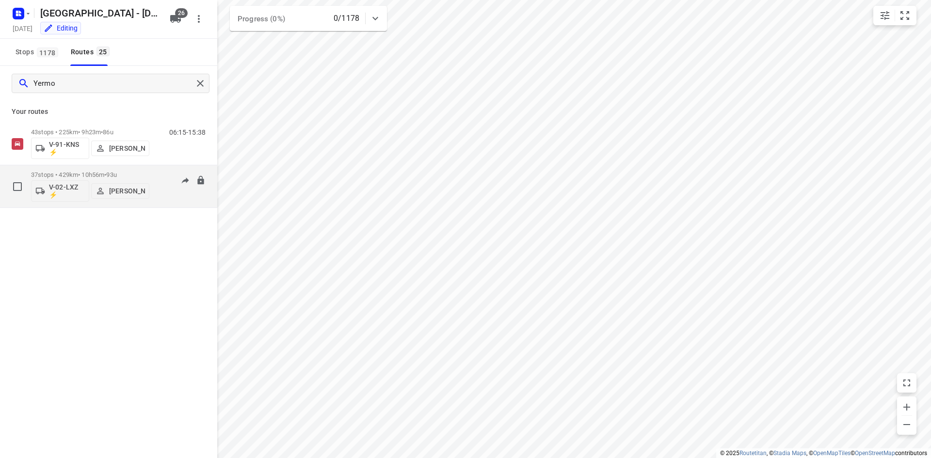
click at [119, 192] on p "[PERSON_NAME]" at bounding box center [127, 191] width 36 height 8
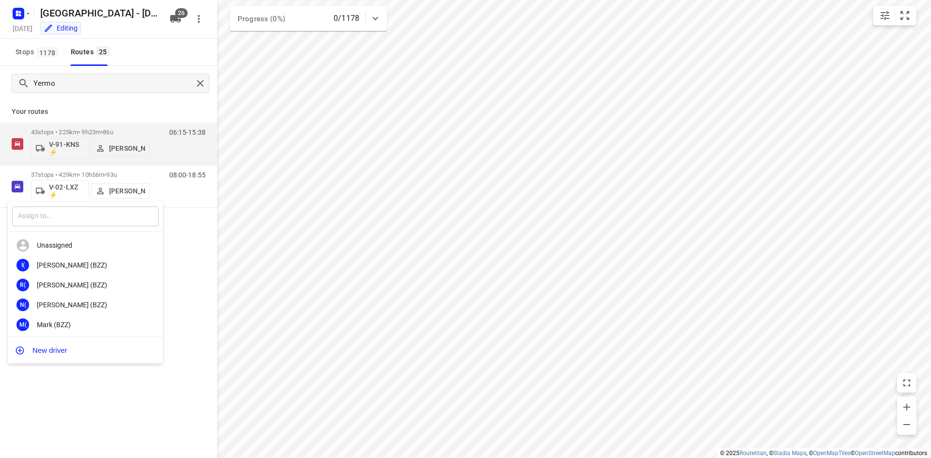
click at [112, 220] on input "text" at bounding box center [85, 217] width 146 height 20
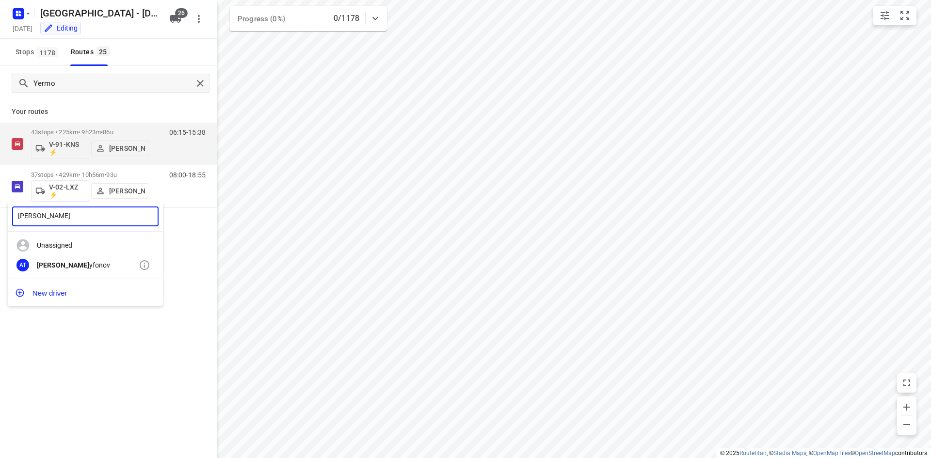
click at [68, 265] on div "[PERSON_NAME] yfonov" at bounding box center [88, 265] width 102 height 8
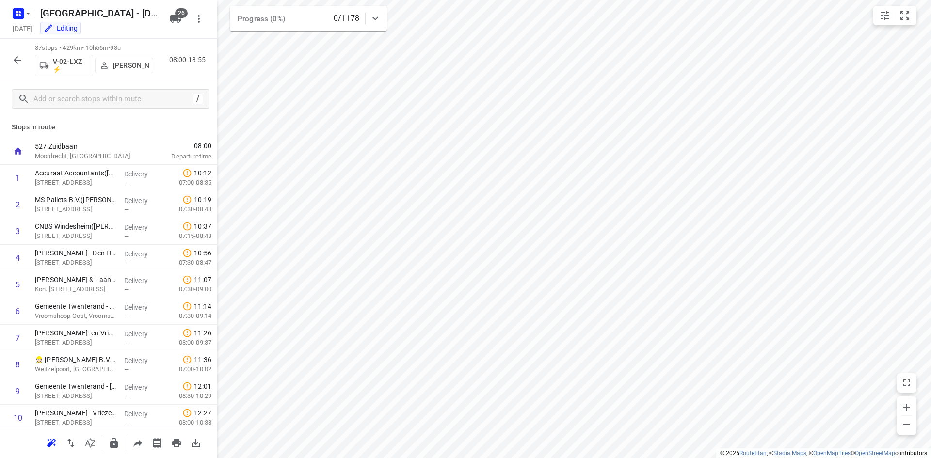
click at [61, 149] on p "527 Zuidbaan" at bounding box center [85, 147] width 101 height 10
click at [203, 15] on icon "button" at bounding box center [199, 19] width 12 height 12
click at [140, 131] on div at bounding box center [465, 229] width 931 height 458
click at [92, 443] on icon "button" at bounding box center [90, 443] width 12 height 12
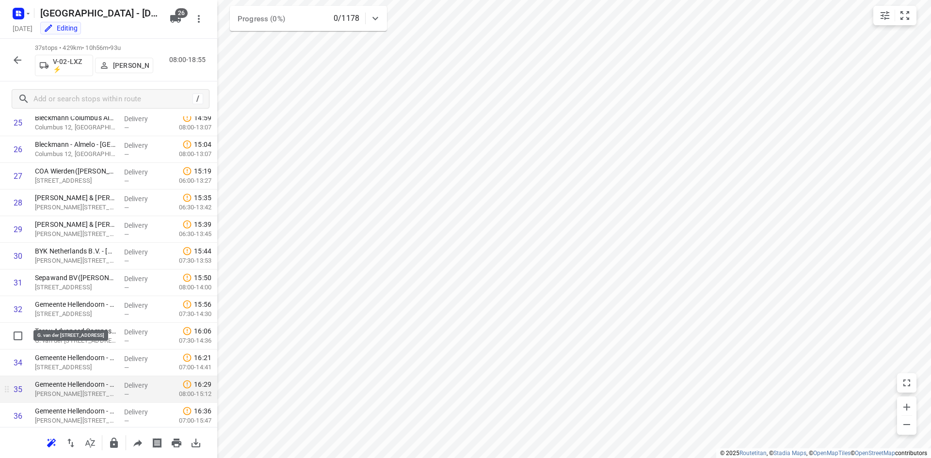
scroll to position [751, 0]
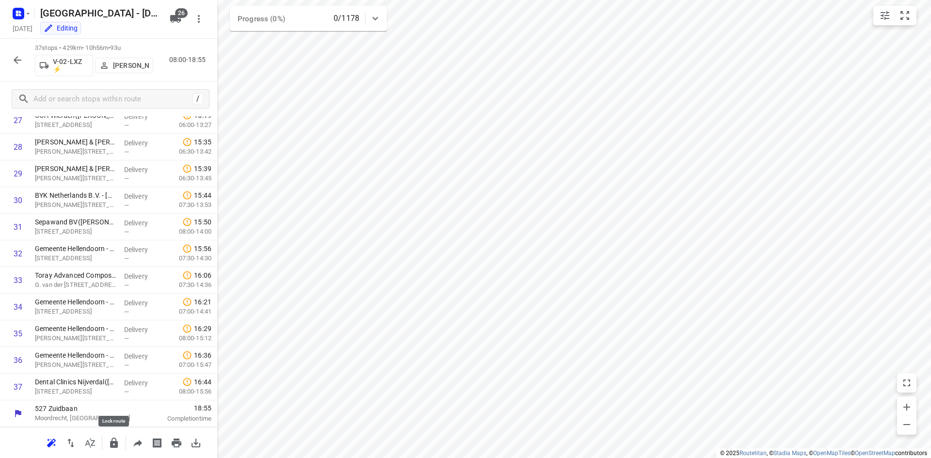
click at [116, 442] on icon "button" at bounding box center [114, 443] width 8 height 10
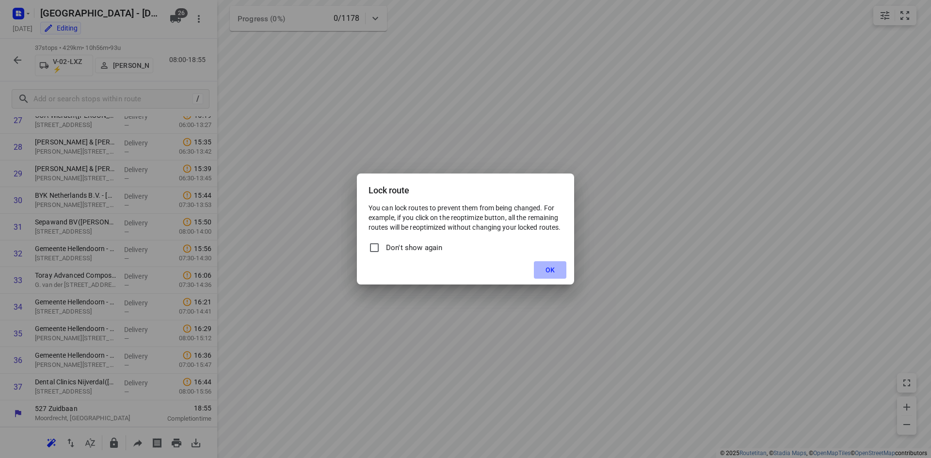
click at [545, 270] on button "OK" at bounding box center [550, 269] width 32 height 17
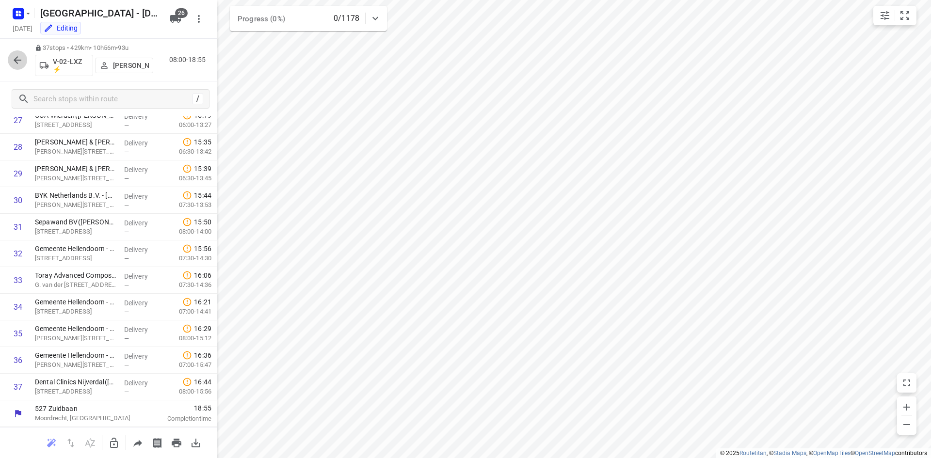
click at [16, 60] on icon "button" at bounding box center [18, 60] width 8 height 8
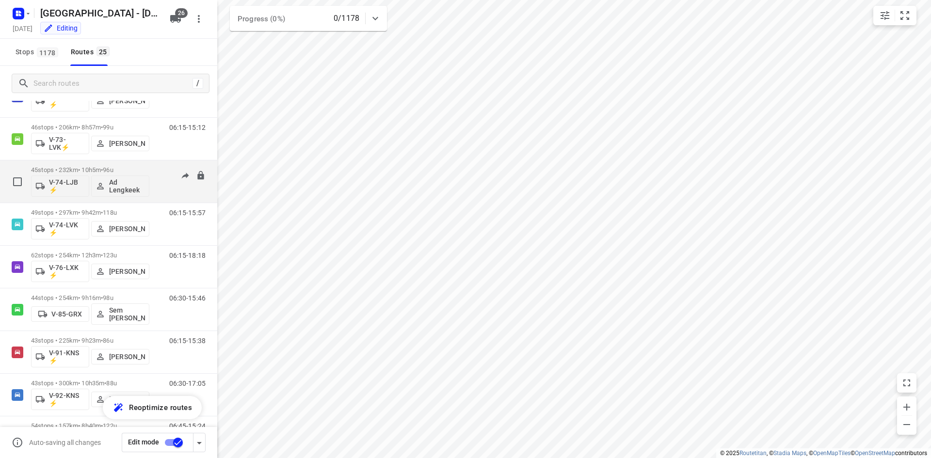
scroll to position [772, 0]
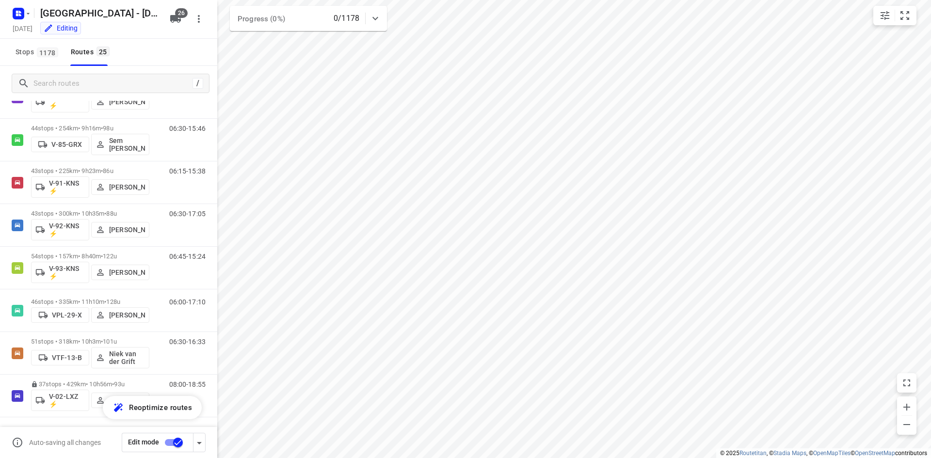
click at [175, 58] on div "Stops 1178 Routes 25" at bounding box center [108, 52] width 217 height 27
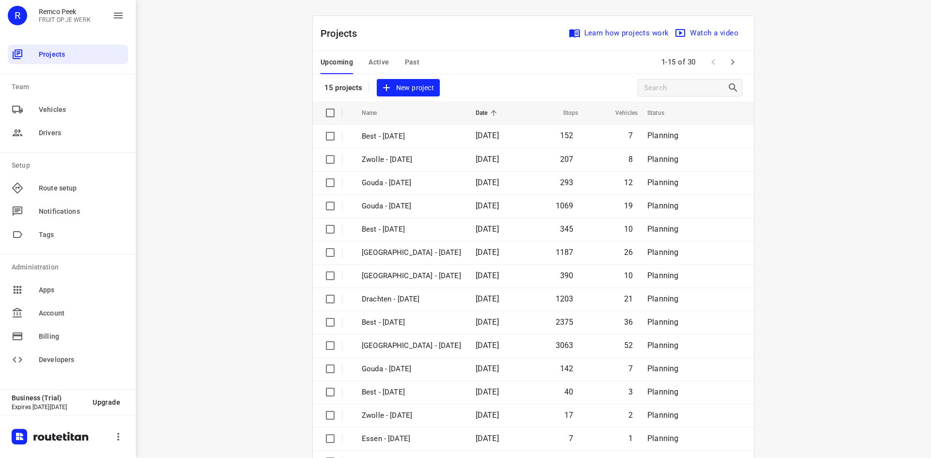
scroll to position [32, 0]
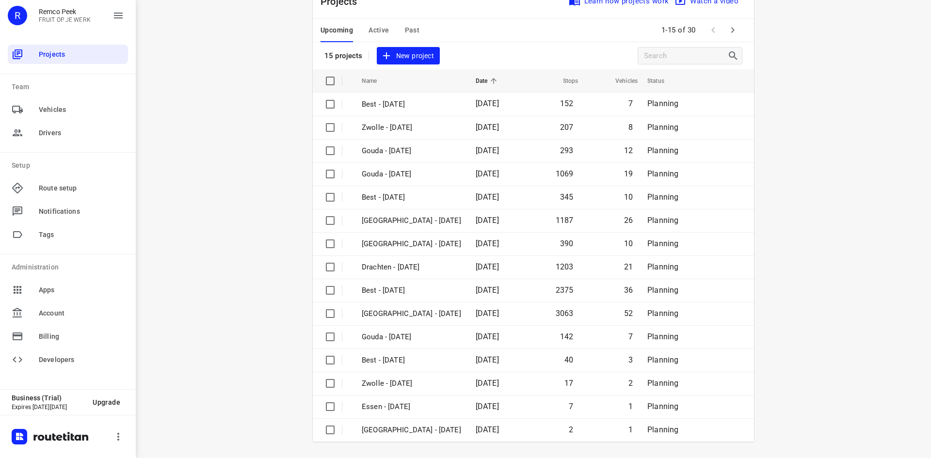
click at [261, 77] on div "i © 2025 Routetitan , © Stadia Maps , © OpenMapTiles © OpenStreetMap contributo…" at bounding box center [533, 229] width 795 height 458
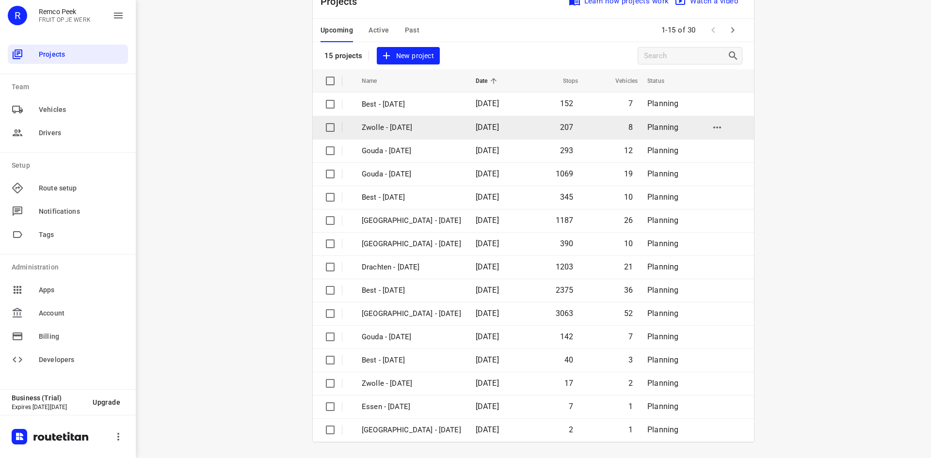
click at [395, 127] on p "Zwolle - Friday" at bounding box center [411, 127] width 99 height 11
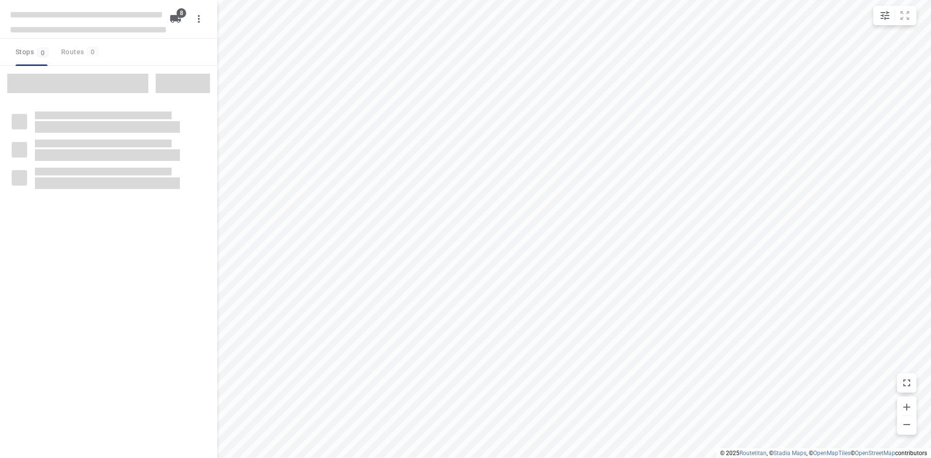
checkbox input "true"
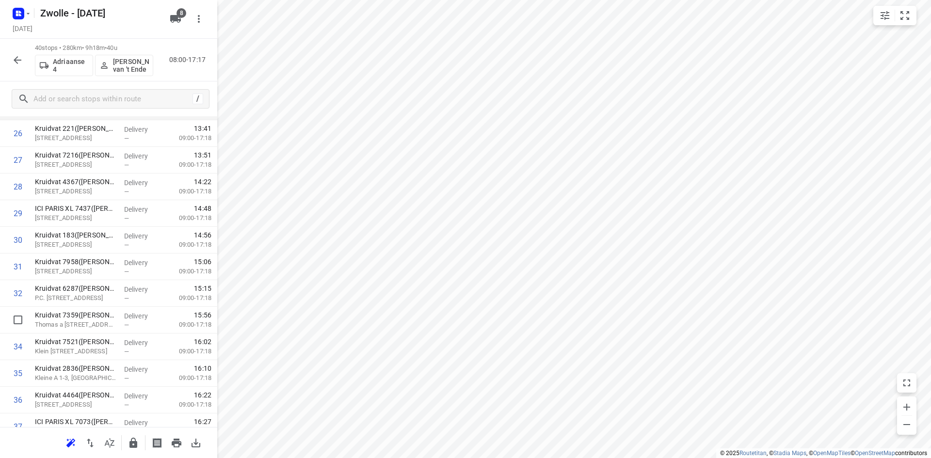
scroll to position [831, 0]
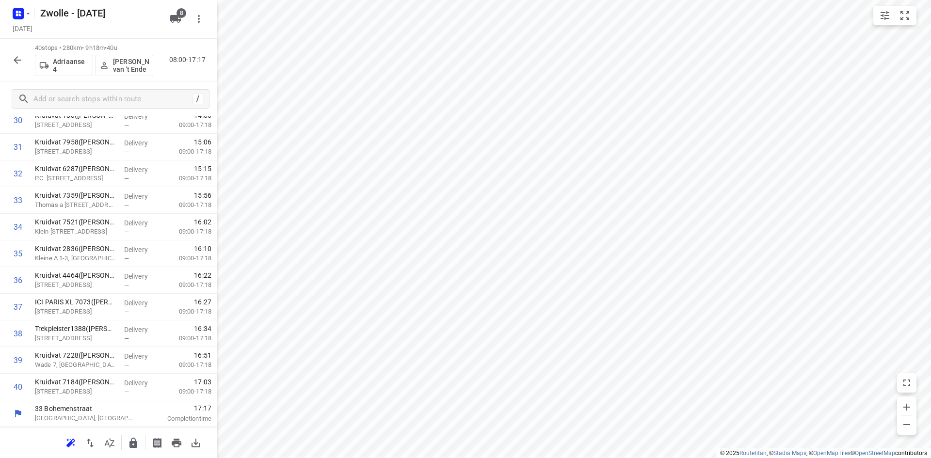
click at [16, 59] on icon "button" at bounding box center [18, 60] width 8 height 8
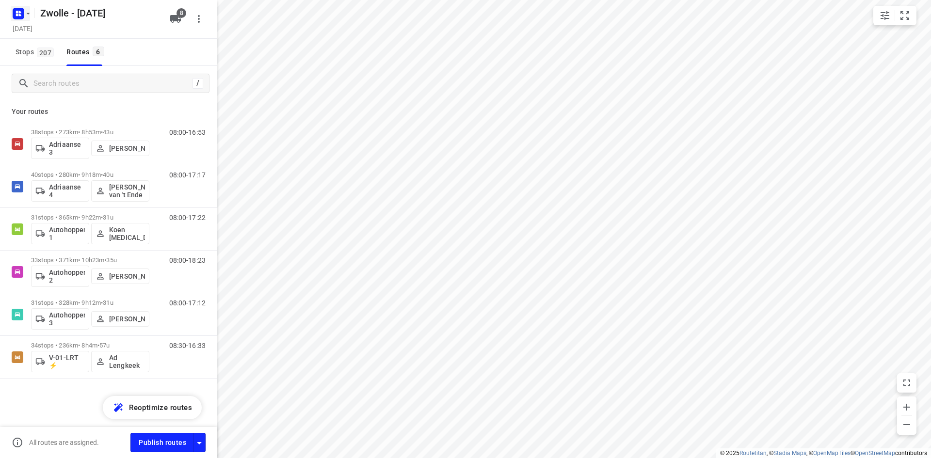
click at [18, 17] on rect "button" at bounding box center [19, 14] width 12 height 12
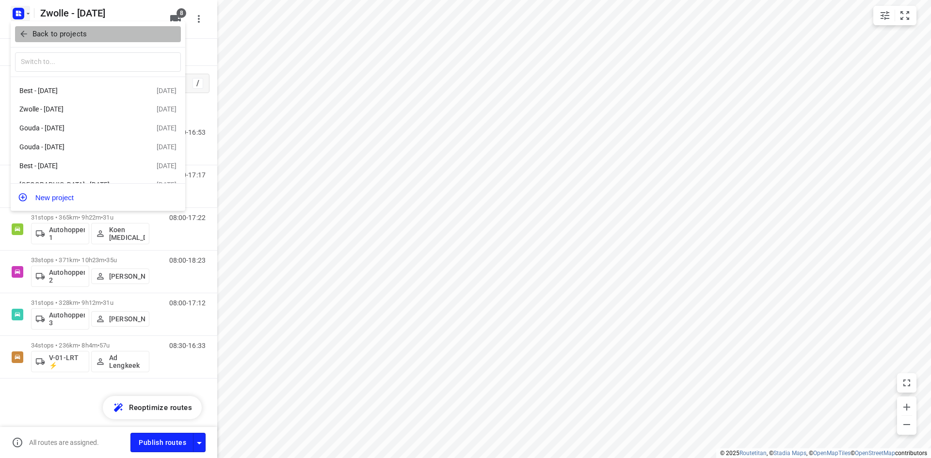
click at [25, 34] on icon "button" at bounding box center [23, 34] width 6 height 6
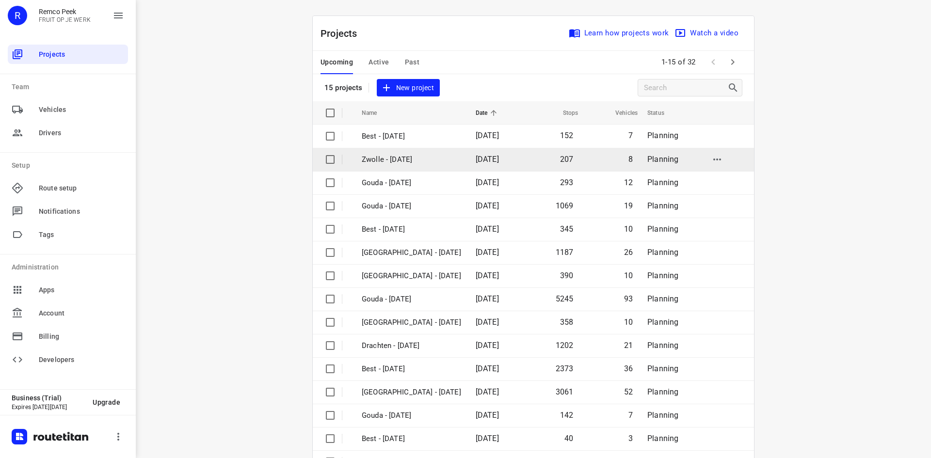
click at [396, 160] on p "Zwolle - Friday" at bounding box center [411, 159] width 99 height 11
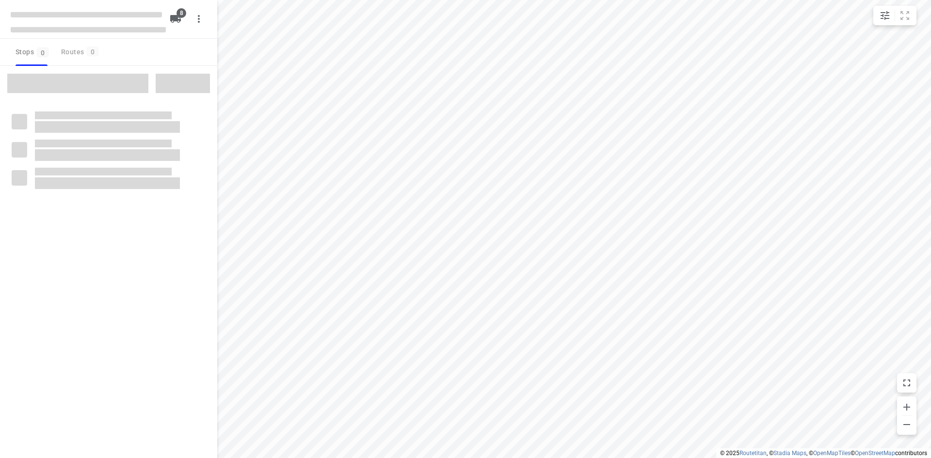
checkbox input "true"
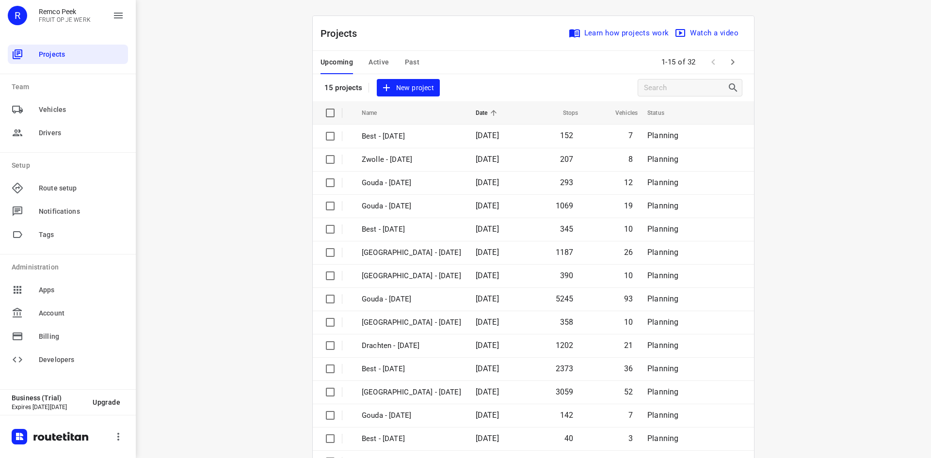
click at [500, 65] on div "Upcoming Active Past 1-15 of 32" at bounding box center [533, 62] width 441 height 23
click at [496, 39] on div "Projects Learn how projects work Watch a video" at bounding box center [533, 33] width 441 height 35
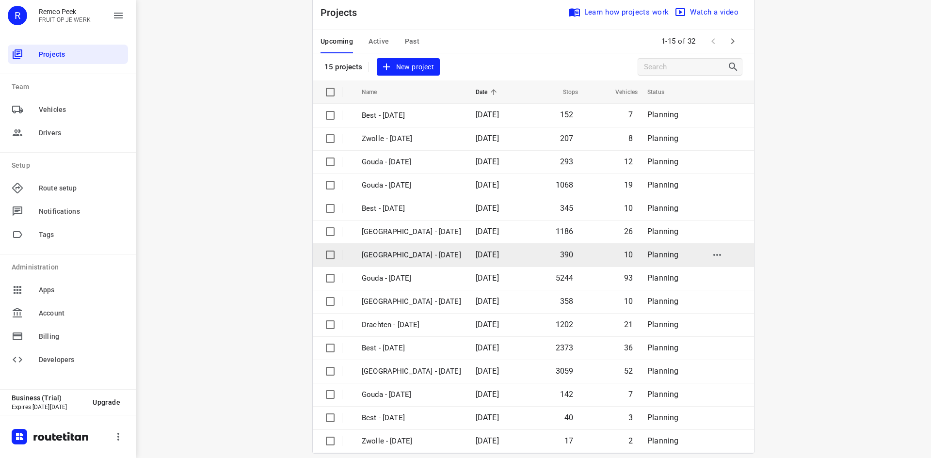
scroll to position [32, 0]
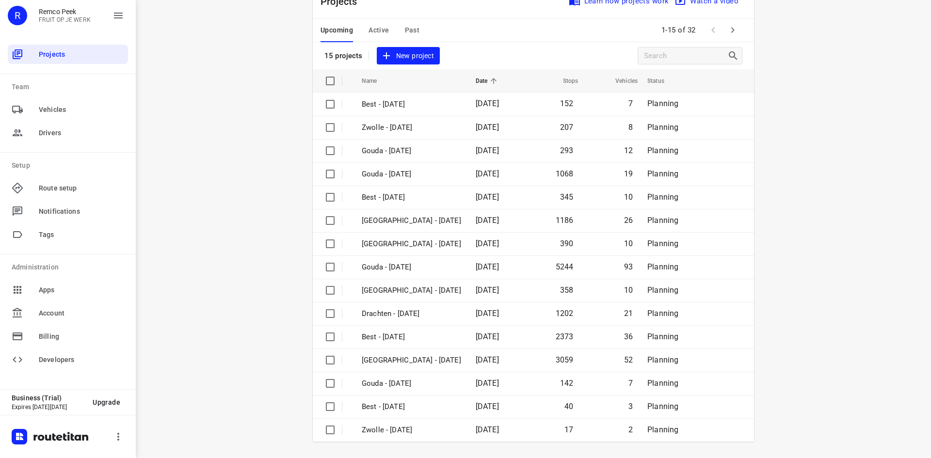
click at [377, 25] on span "Active" at bounding box center [379, 30] width 20 height 12
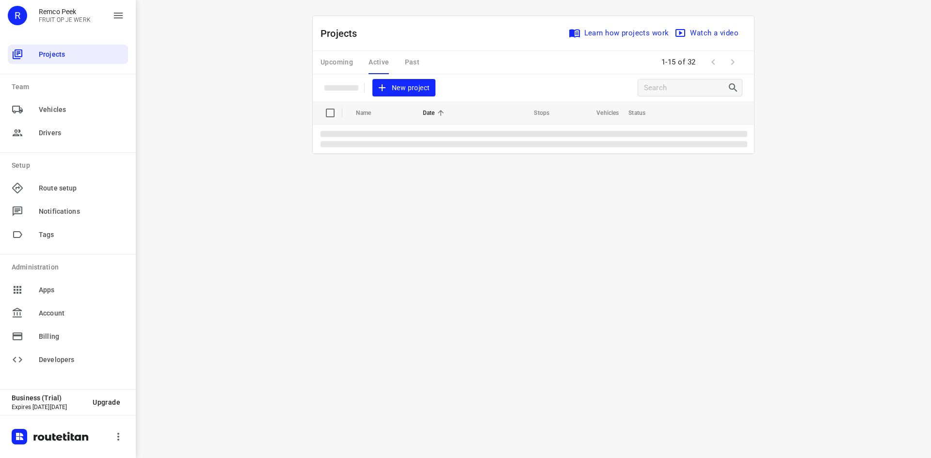
scroll to position [0, 0]
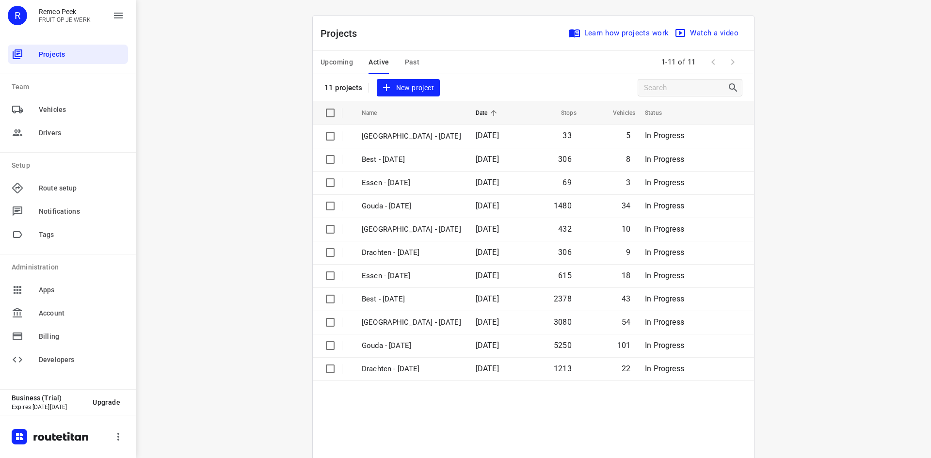
click at [342, 59] on span "Upcoming" at bounding box center [337, 62] width 32 height 12
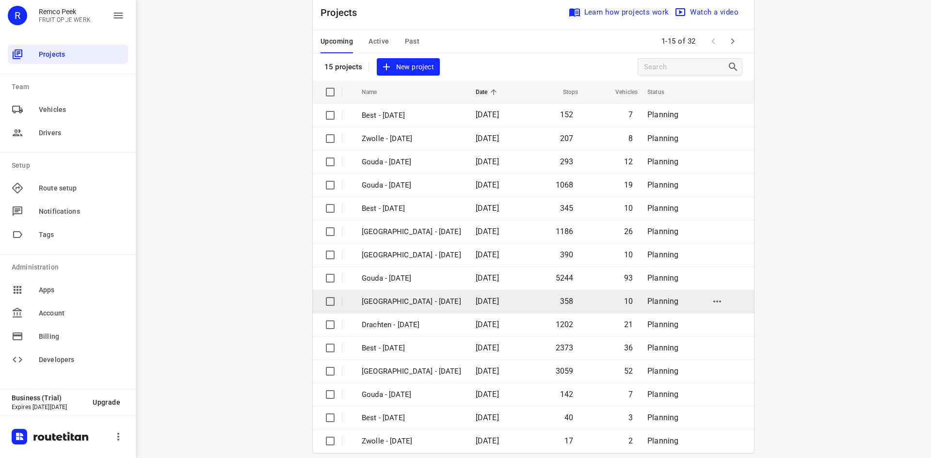
scroll to position [32, 0]
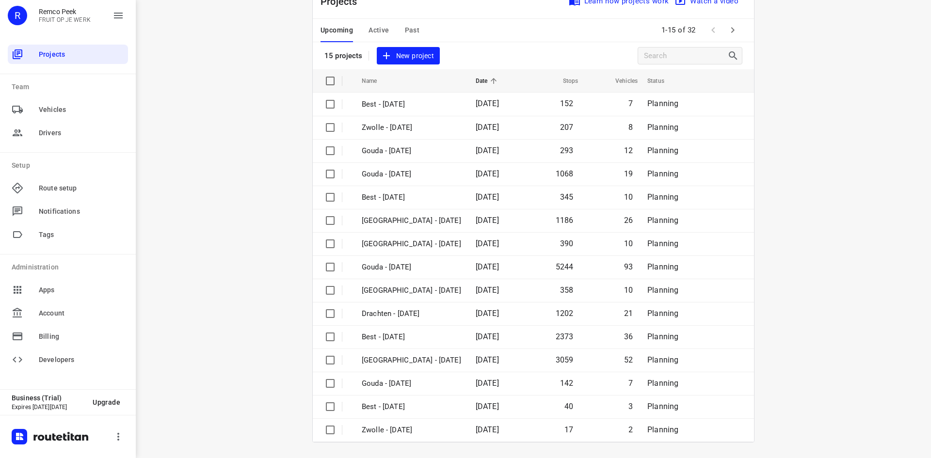
click at [728, 31] on icon "button" at bounding box center [733, 30] width 12 height 12
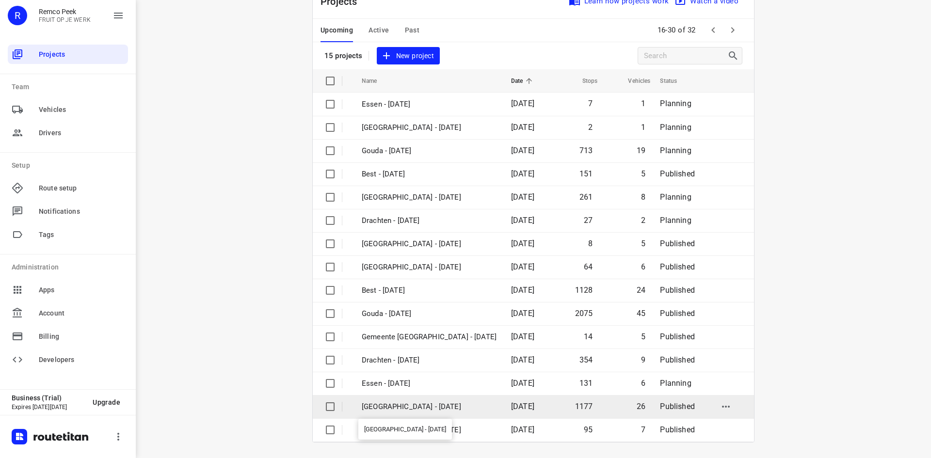
click at [392, 408] on p "[GEOGRAPHIC_DATA] - [DATE]" at bounding box center [429, 407] width 135 height 11
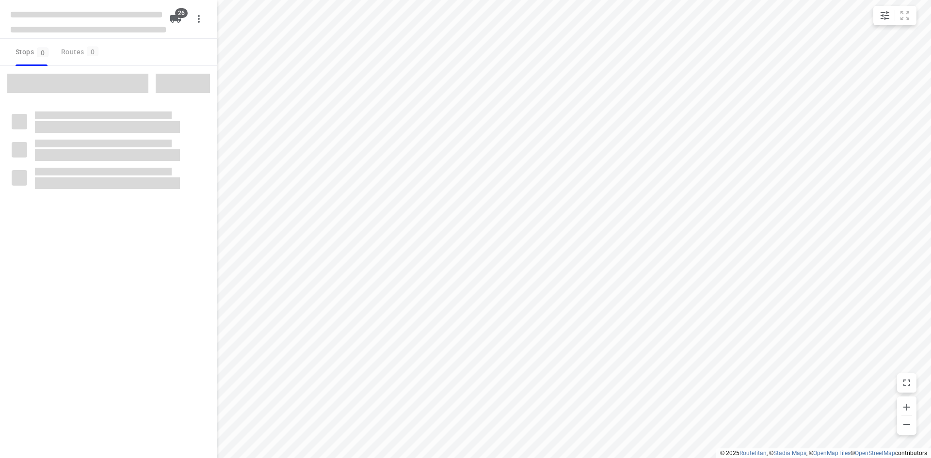
checkbox input "true"
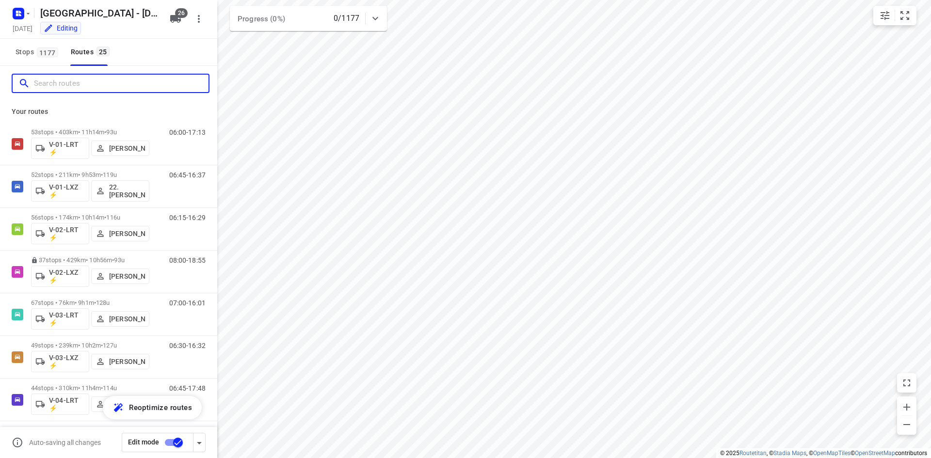
click at [146, 85] on input "Search routes" at bounding box center [121, 83] width 175 height 15
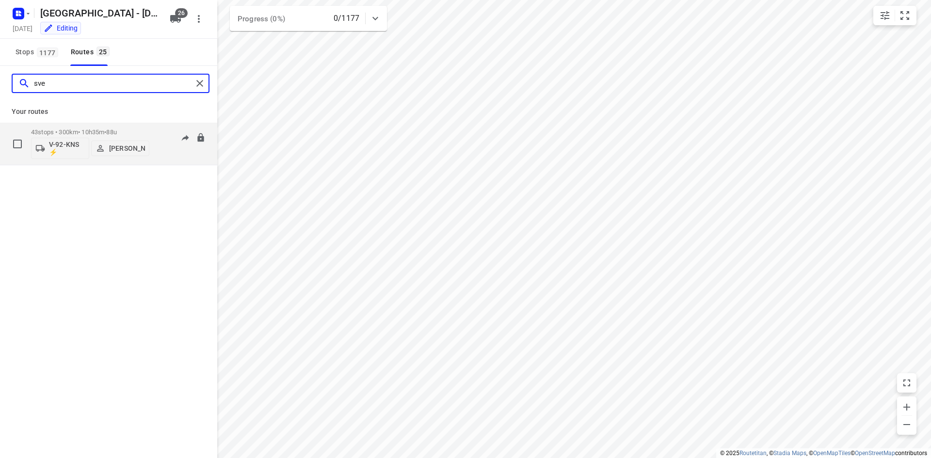
type input "sve"
click at [161, 156] on div "06:30-17:05" at bounding box center [181, 146] width 48 height 35
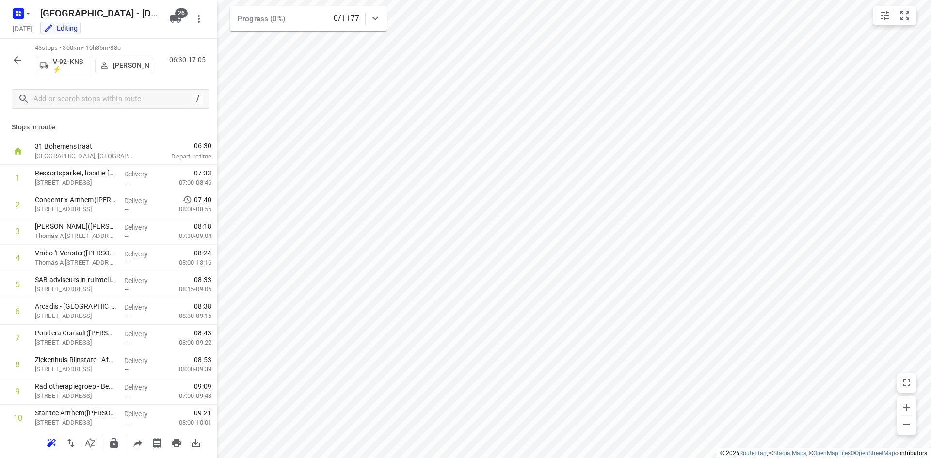
click at [171, 76] on div "43 stops • 300km • 10h35m • 88u V-92-KNS ⚡ Sven Hageman 06:30-17:05" at bounding box center [108, 60] width 217 height 43
click at [14, 55] on icon "button" at bounding box center [18, 60] width 12 height 12
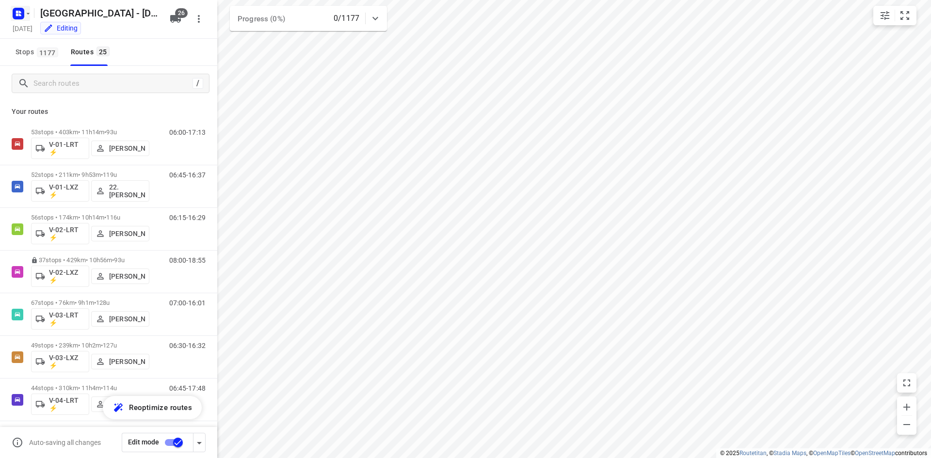
click at [18, 11] on icon "button" at bounding box center [17, 12] width 2 height 2
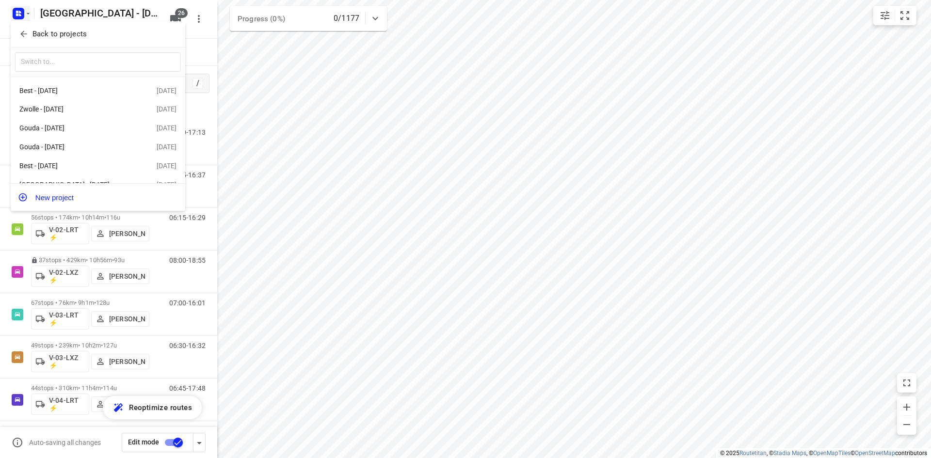
click at [26, 33] on icon "button" at bounding box center [24, 34] width 10 height 10
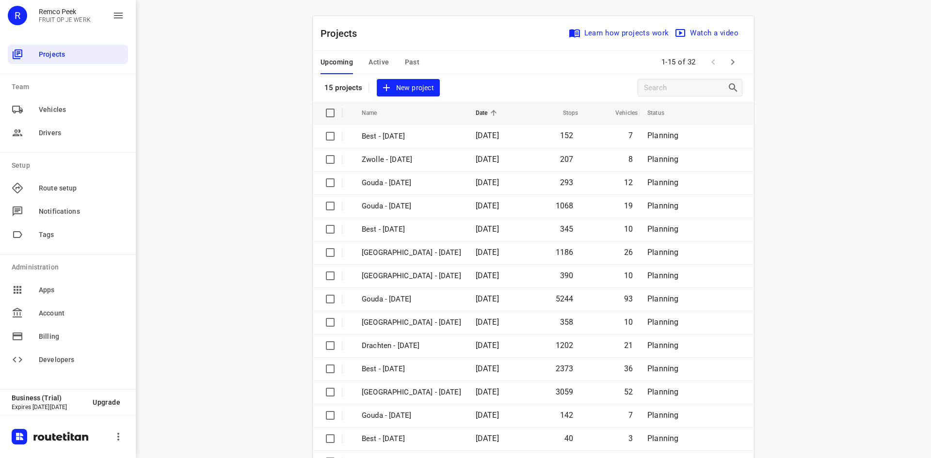
click at [280, 39] on div "i © 2025 Routetitan , © Stadia Maps , © OpenMapTiles © OpenStreetMap contributo…" at bounding box center [533, 229] width 795 height 458
click at [224, 38] on div "i © 2025 Routetitan , © Stadia Maps , © OpenMapTiles © OpenStreetMap contributo…" at bounding box center [533, 229] width 795 height 458
click at [301, 6] on div "i © 2025 Routetitan , © Stadia Maps , © OpenMapTiles © OpenStreetMap contributo…" at bounding box center [533, 229] width 795 height 458
click at [261, 36] on div "i © 2025 Routetitan , © Stadia Maps , © OpenMapTiles © OpenStreetMap contributo…" at bounding box center [533, 229] width 795 height 458
click at [216, 35] on div "i © 2025 Routetitan , © Stadia Maps , © OpenMapTiles © OpenStreetMap contributo…" at bounding box center [533, 229] width 795 height 458
